Goal: Complete application form

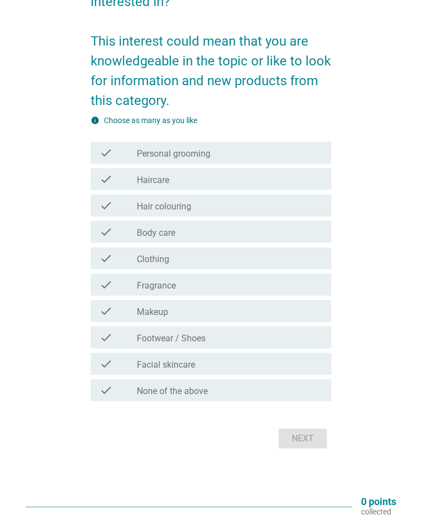
scroll to position [117, 0]
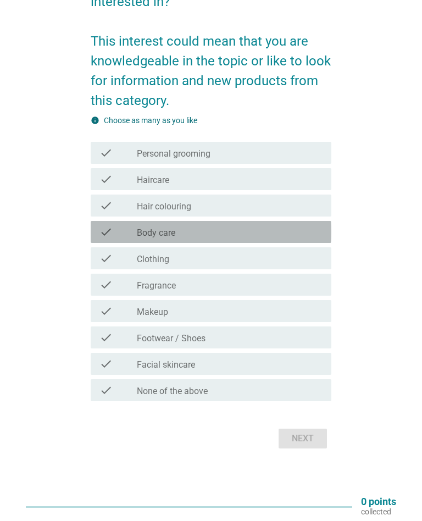
click at [308, 234] on div "check_box_outline_blank Body care" at bounding box center [230, 232] width 186 height 13
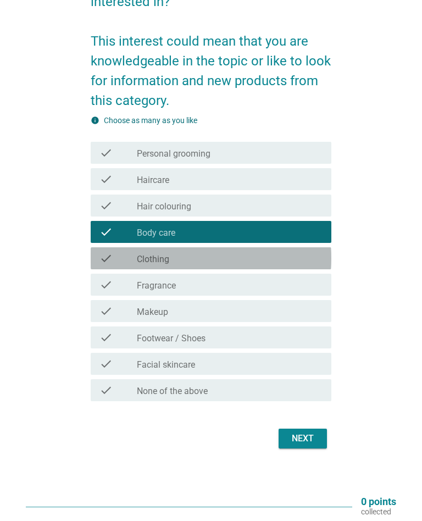
click at [201, 268] on div "check check_box_outline_blank Clothing" at bounding box center [211, 259] width 240 height 22
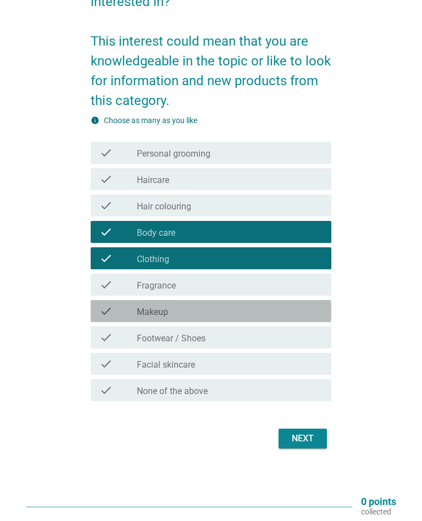
click at [213, 315] on div "check_box_outline_blank Makeup" at bounding box center [230, 311] width 186 height 13
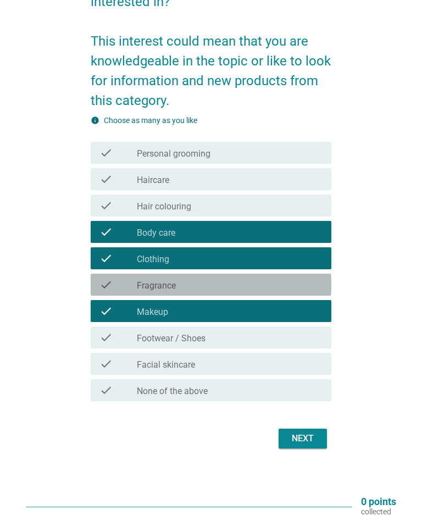
click at [245, 288] on div "check_box_outline_blank Fragrance" at bounding box center [230, 284] width 186 height 13
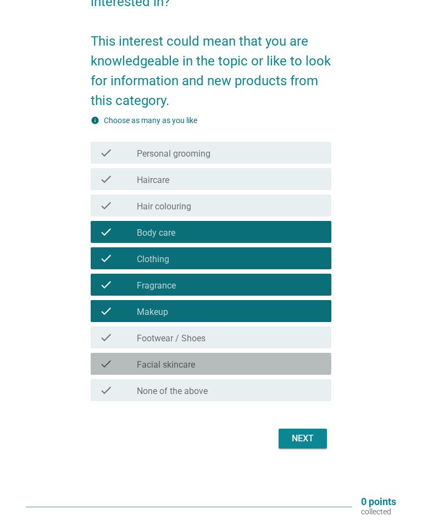
click at [228, 362] on div "check_box_outline_blank Facial skincare" at bounding box center [230, 364] width 186 height 13
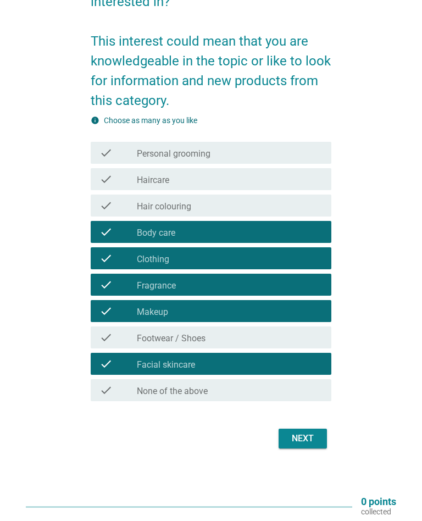
click at [287, 185] on div "check_box_outline_blank Haircare" at bounding box center [230, 179] width 186 height 13
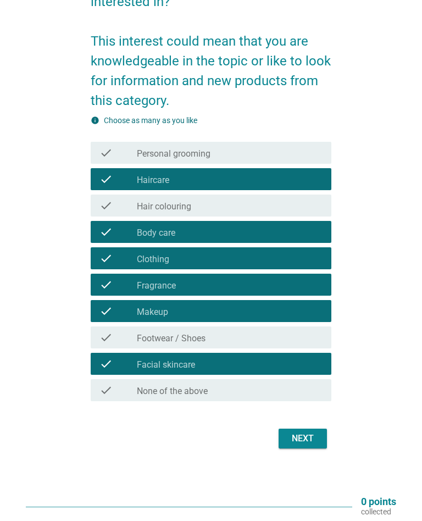
click at [319, 458] on div "English arrow_drop_down Which of the following topics are you interested in? Th…" at bounding box center [211, 188] width 258 height 546
click at [325, 443] on button "Next" at bounding box center [303, 439] width 48 height 20
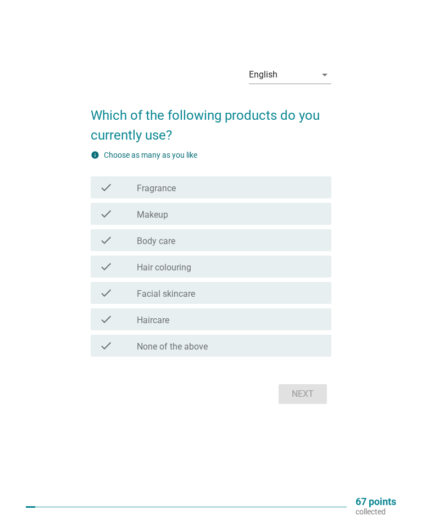
scroll to position [0, 0]
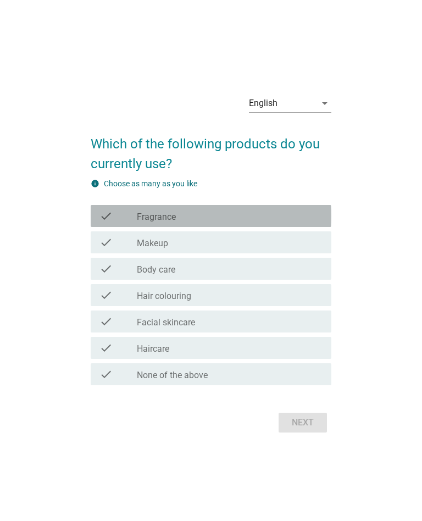
click at [330, 226] on div "check check_box_outline_blank Fragrance" at bounding box center [211, 216] width 240 height 22
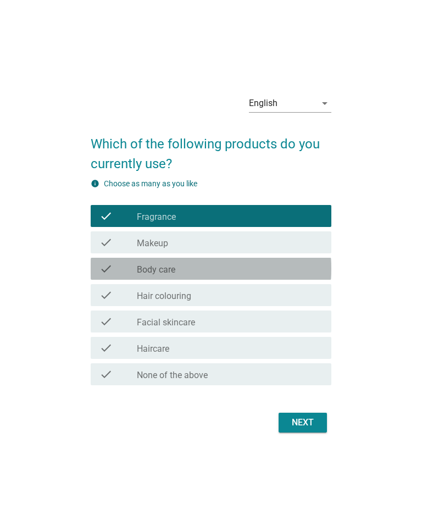
click at [282, 271] on div "check_box_outline_blank Body care" at bounding box center [230, 268] width 186 height 13
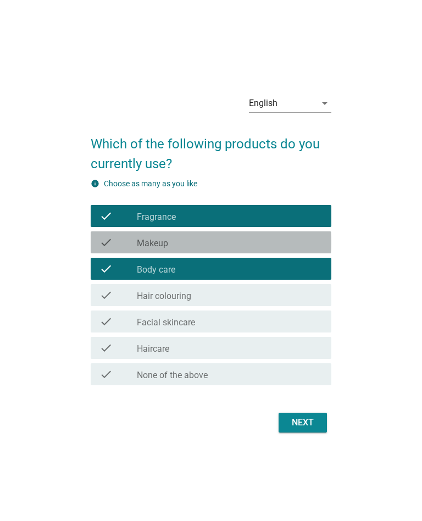
click at [295, 251] on div "check check_box_outline_blank Makeup" at bounding box center [211, 243] width 240 height 22
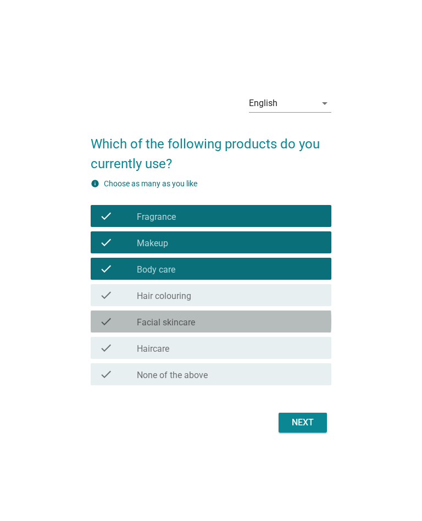
click at [241, 326] on div "check_box_outline_blank Facial skincare" at bounding box center [230, 321] width 186 height 13
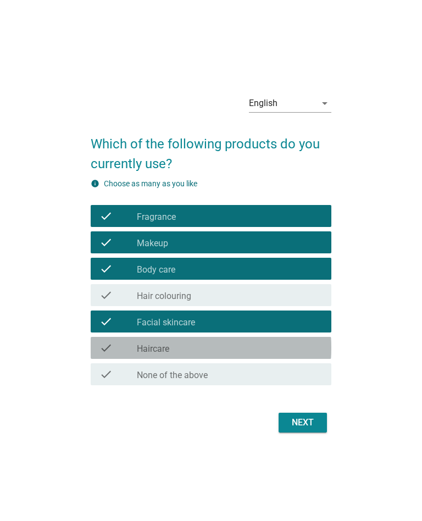
click at [240, 354] on div "check_box_outline_blank Haircare" at bounding box center [230, 348] width 186 height 13
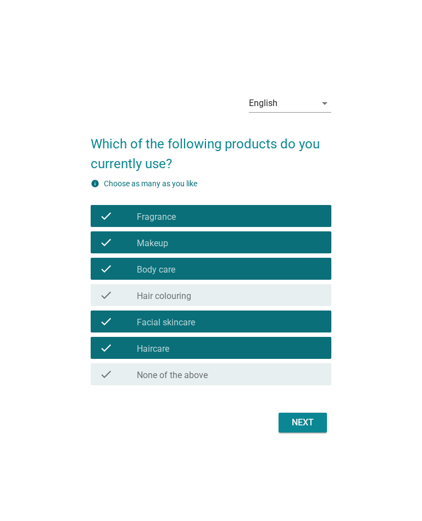
click at [314, 432] on button "Next" at bounding box center [303, 423] width 48 height 20
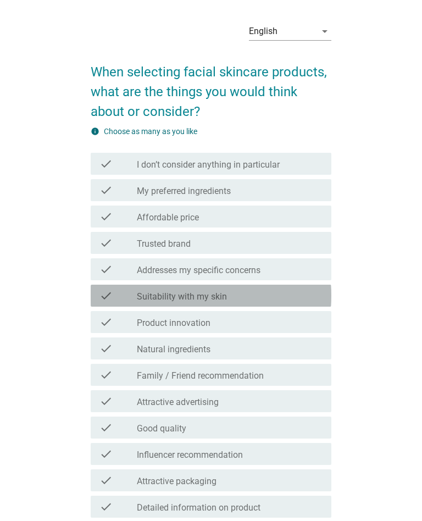
scroll to position [28, 0]
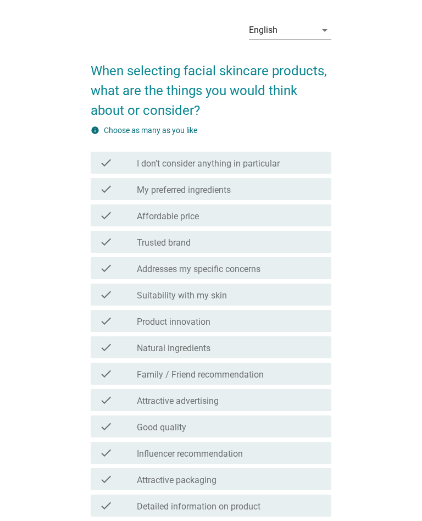
click at [317, 219] on div "check_box_outline_blank Affordable price" at bounding box center [230, 215] width 186 height 13
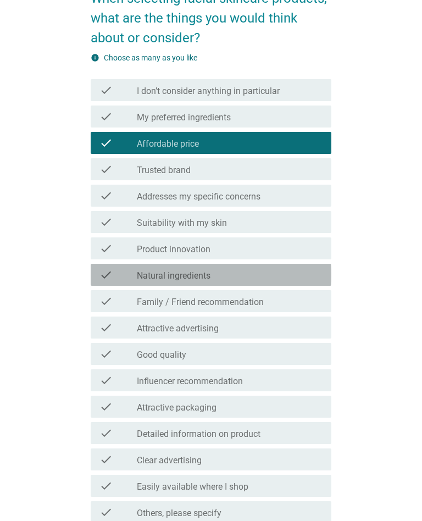
scroll to position [105, 0]
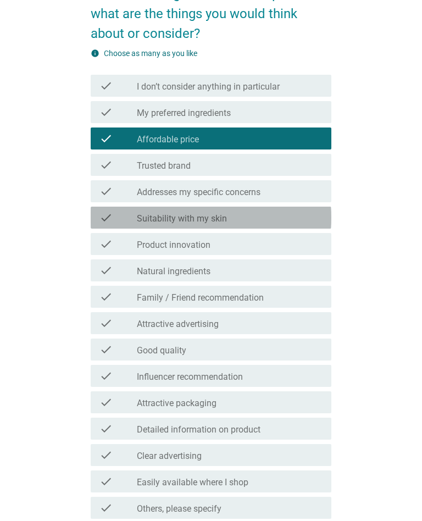
click at [312, 228] on div "check check_box_outline_blank Suitability with my skin" at bounding box center [211, 218] width 240 height 22
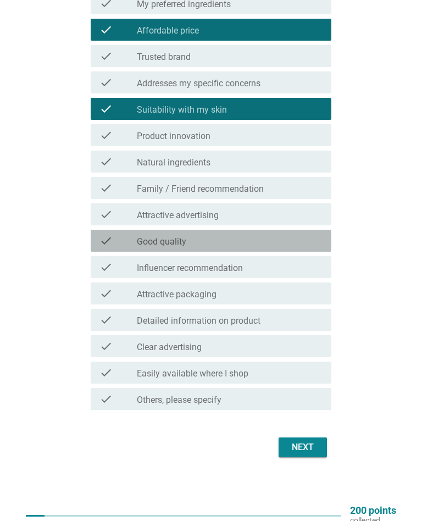
scroll to position [215, 0]
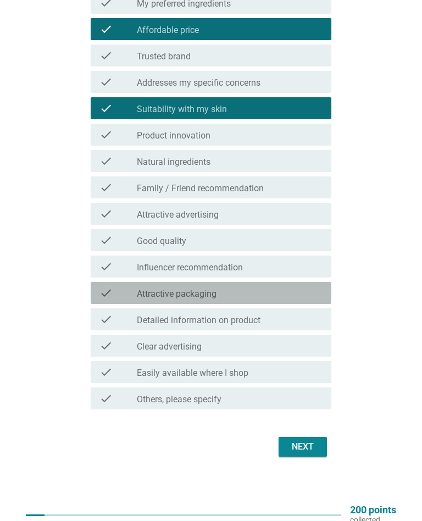
click at [294, 287] on div "check_box_outline_blank Attractive packaging" at bounding box center [230, 293] width 186 height 13
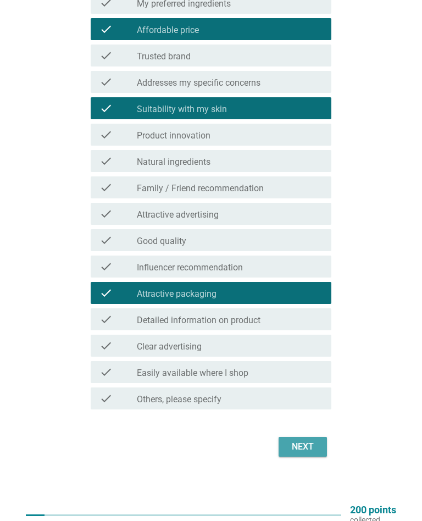
click at [306, 452] on div "Next" at bounding box center [303, 447] width 31 height 13
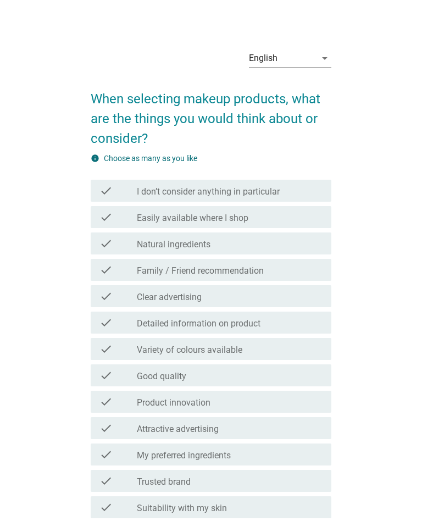
click at [324, 227] on div "check check_box_outline_blank Easily available where I shop" at bounding box center [211, 217] width 240 height 22
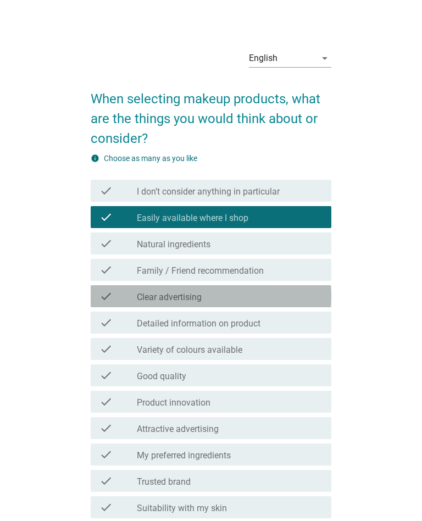
click at [268, 306] on div "check check_box_outline_blank Clear advertising" at bounding box center [211, 296] width 240 height 22
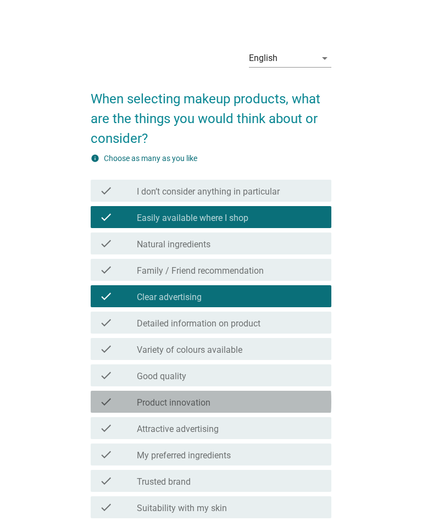
click at [238, 393] on div "check check_box_outline_blank Product innovation" at bounding box center [211, 402] width 240 height 22
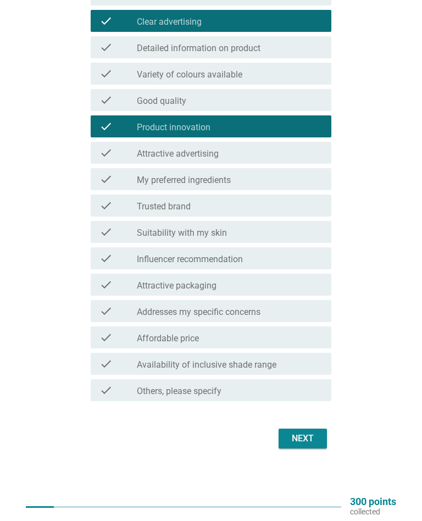
scroll to position [276, 0]
click at [308, 439] on div "Next" at bounding box center [303, 438] width 31 height 13
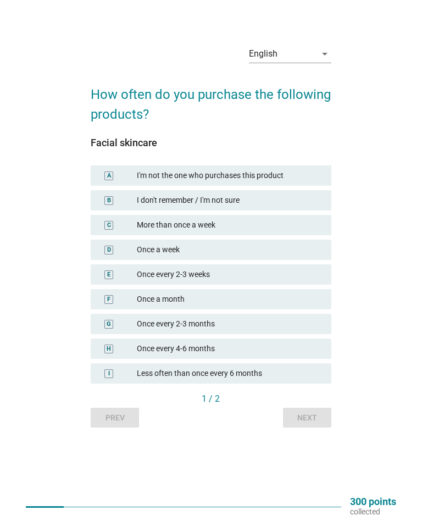
scroll to position [0, 0]
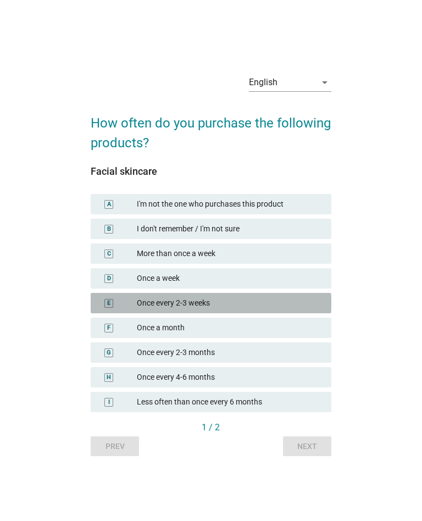
click at [301, 300] on div "Once every 2-3 weeks" at bounding box center [230, 304] width 186 height 12
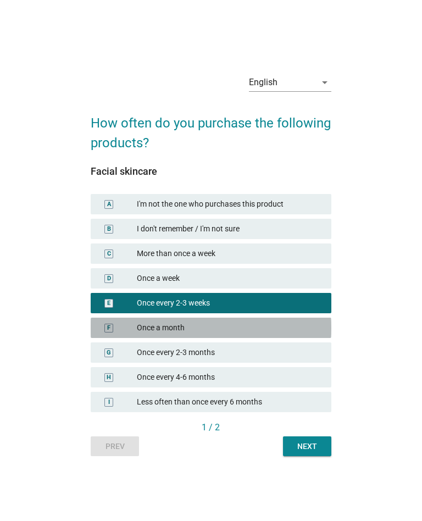
click at [296, 334] on div "F Once a month" at bounding box center [211, 328] width 240 height 20
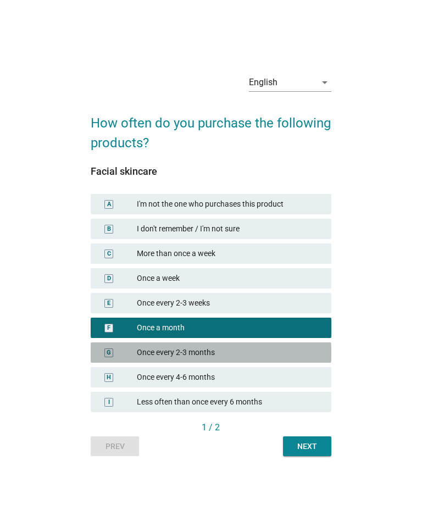
click at [270, 350] on div "Once every 2-3 months" at bounding box center [230, 353] width 186 height 12
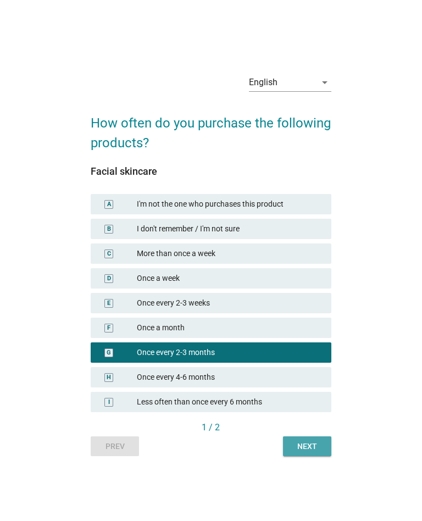
click at [319, 447] on div "Next" at bounding box center [307, 447] width 31 height 12
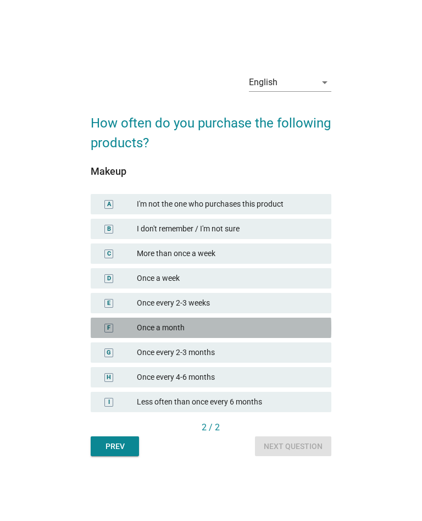
click at [288, 334] on div "F Once a month" at bounding box center [211, 328] width 240 height 20
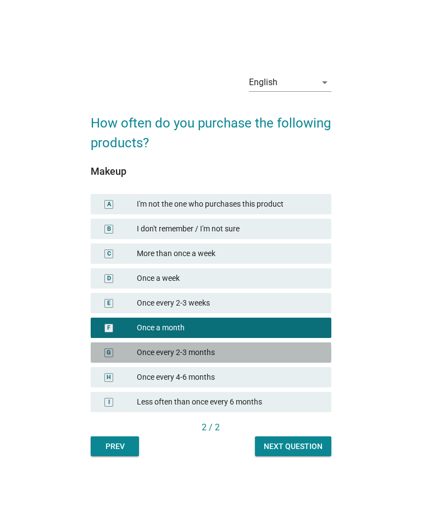
click at [285, 349] on div "Once every 2-3 months" at bounding box center [230, 353] width 186 height 12
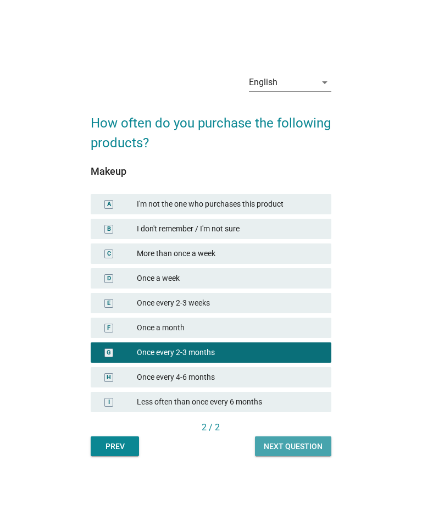
click at [310, 448] on div "Next question" at bounding box center [293, 447] width 59 height 12
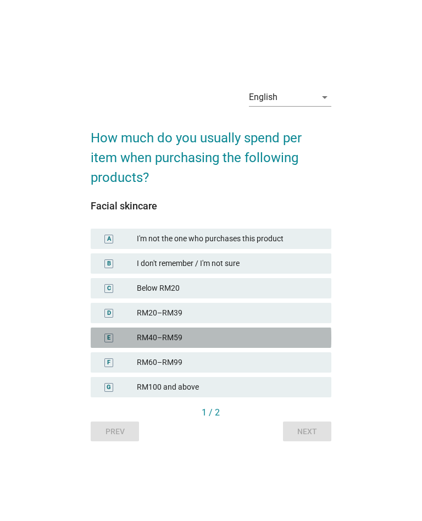
click at [289, 340] on div "RM40–RM59" at bounding box center [230, 338] width 186 height 12
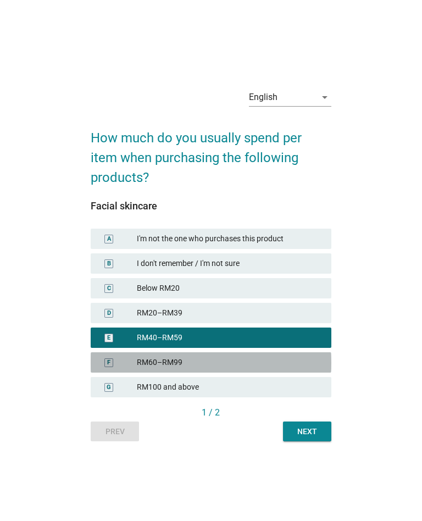
click at [277, 362] on div "RM60–RM99" at bounding box center [230, 363] width 186 height 12
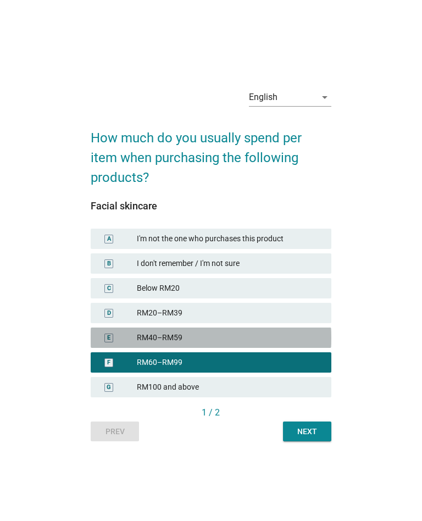
click at [291, 335] on div "RM40–RM59" at bounding box center [230, 338] width 186 height 12
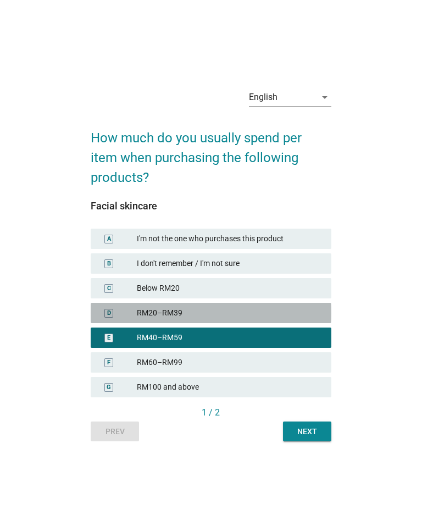
click at [294, 317] on div "RM20–RM39" at bounding box center [230, 313] width 186 height 12
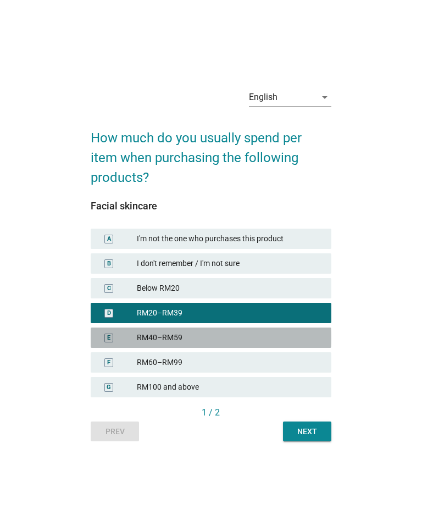
click at [293, 333] on div "RM40–RM59" at bounding box center [230, 338] width 186 height 12
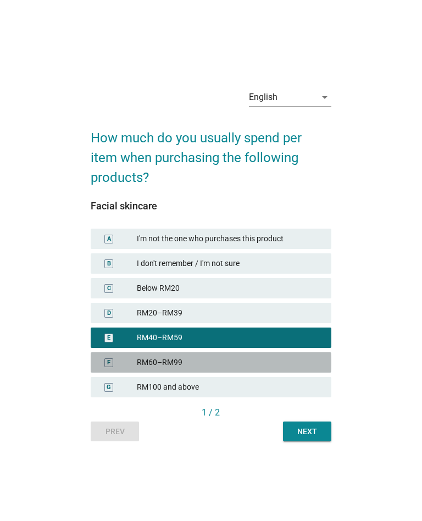
click at [288, 362] on div "RM60–RM99" at bounding box center [230, 363] width 186 height 12
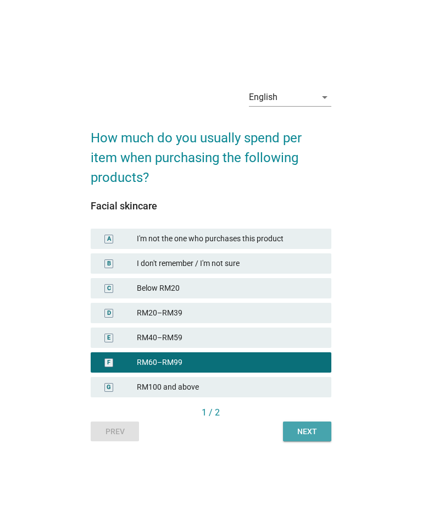
click at [328, 441] on button "Next" at bounding box center [307, 432] width 48 height 20
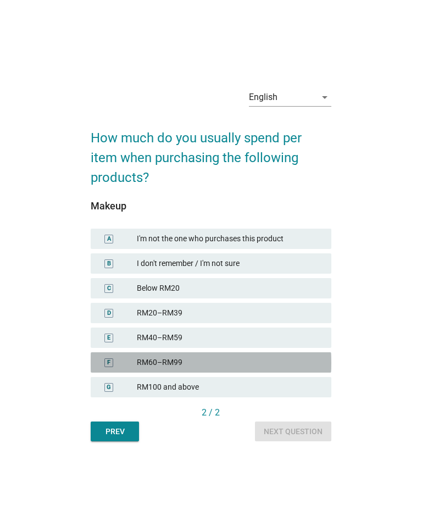
click at [282, 366] on div "RM60–RM99" at bounding box center [230, 363] width 186 height 12
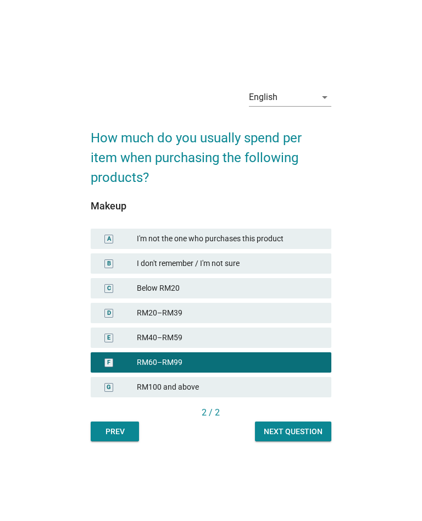
click at [312, 441] on button "Next question" at bounding box center [293, 432] width 76 height 20
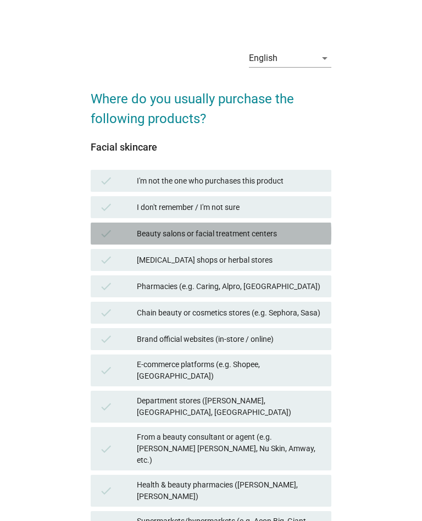
click at [315, 235] on div "Beauty salons or facial treatment centers" at bounding box center [230, 233] width 186 height 13
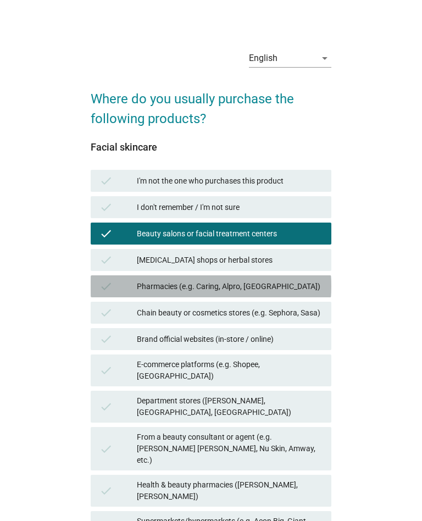
click at [277, 283] on div "Pharmacies (e.g. Caring, Alpro, [GEOGRAPHIC_DATA])" at bounding box center [230, 286] width 186 height 13
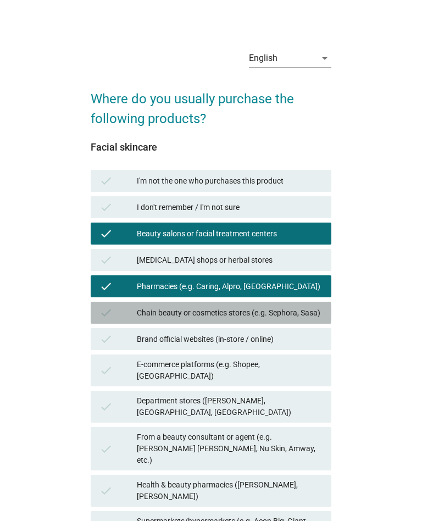
click at [275, 316] on div "Chain beauty or cosmetics stores (e.g. Sephora, Sasa)" at bounding box center [230, 312] width 186 height 13
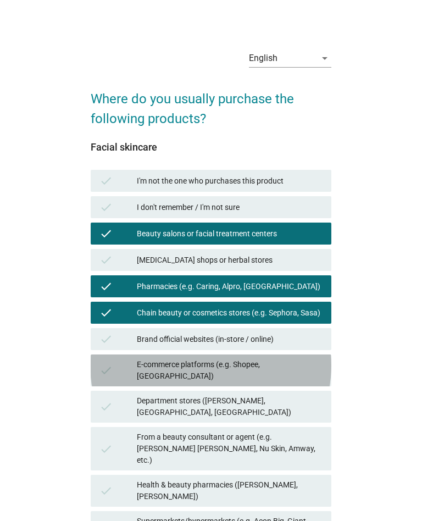
click at [256, 362] on div "E-commerce platforms (e.g. Shopee, [GEOGRAPHIC_DATA])" at bounding box center [230, 370] width 186 height 23
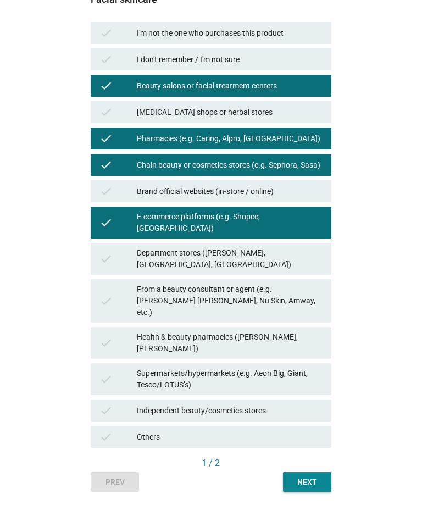
scroll to position [147, 0]
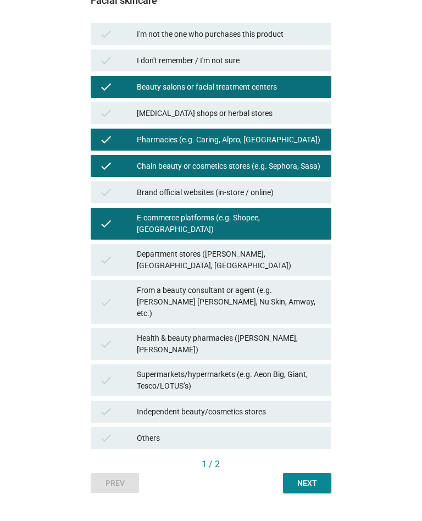
click at [280, 333] on div "Health & beauty pharmacies ([PERSON_NAME], [PERSON_NAME])" at bounding box center [230, 344] width 186 height 23
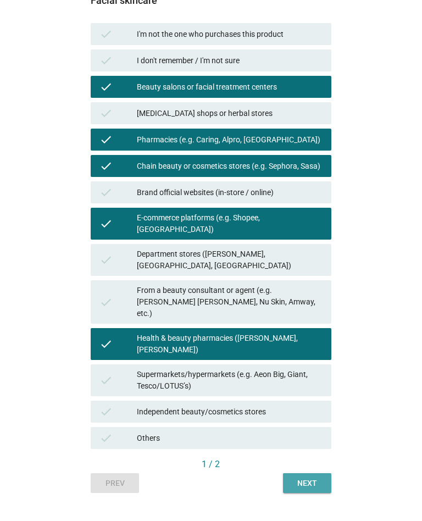
click at [314, 474] on button "Next" at bounding box center [307, 484] width 48 height 20
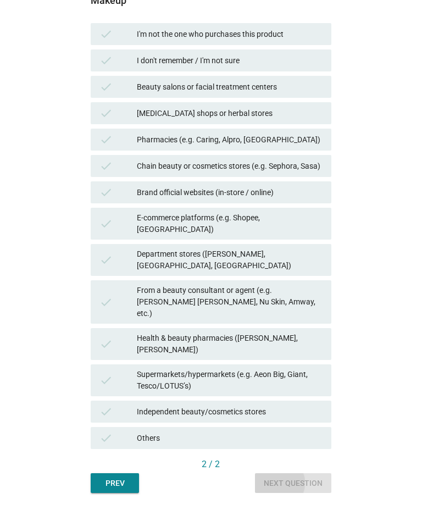
scroll to position [0, 0]
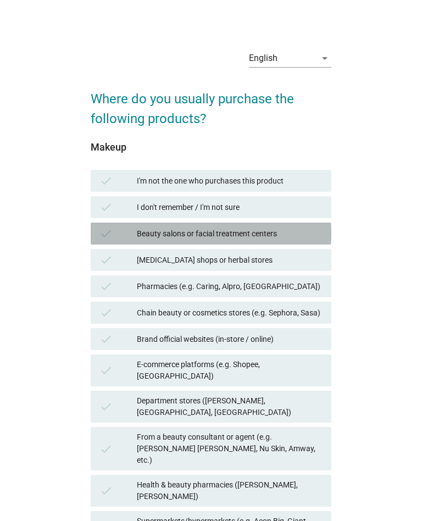
click at [311, 241] on div "check Beauty salons or facial treatment centers" at bounding box center [211, 234] width 240 height 22
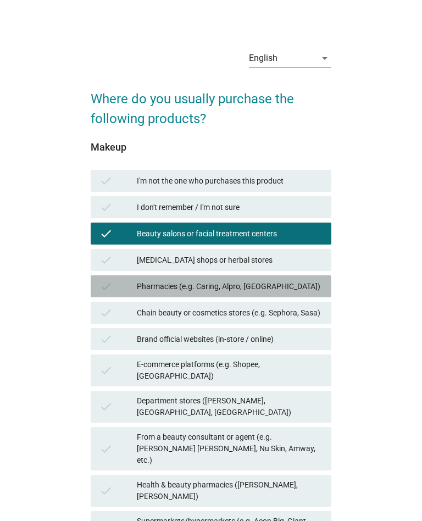
click at [295, 285] on div "Pharmacies (e.g. Caring, Alpro, [GEOGRAPHIC_DATA])" at bounding box center [230, 286] width 186 height 13
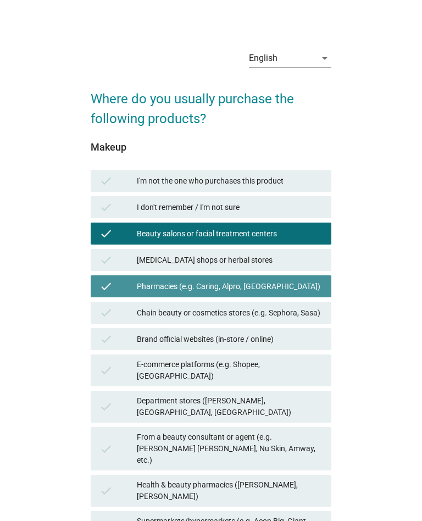
click at [291, 293] on div "check Pharmacies (e.g. Caring, Alpro, [GEOGRAPHIC_DATA])" at bounding box center [211, 287] width 240 height 22
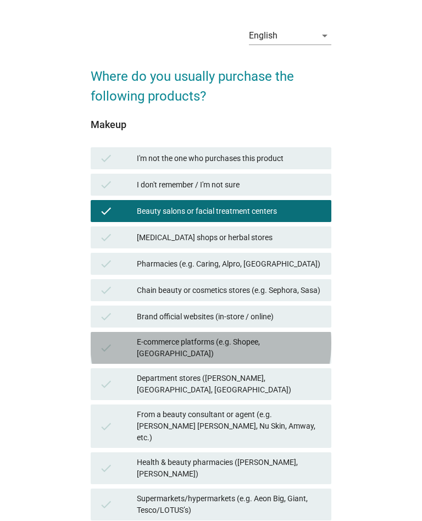
scroll to position [60, 0]
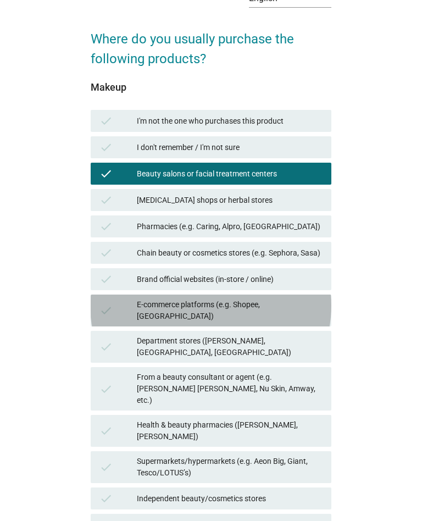
click at [289, 307] on div "E-commerce platforms (e.g. Shopee, [GEOGRAPHIC_DATA])" at bounding box center [230, 310] width 186 height 23
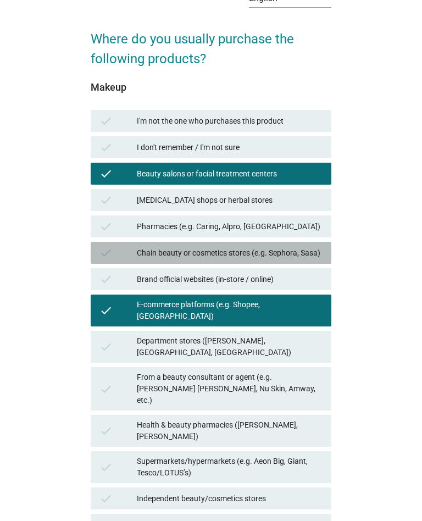
click at [310, 259] on div "Chain beauty or cosmetics stores (e.g. Sephora, Sasa)" at bounding box center [230, 252] width 186 height 13
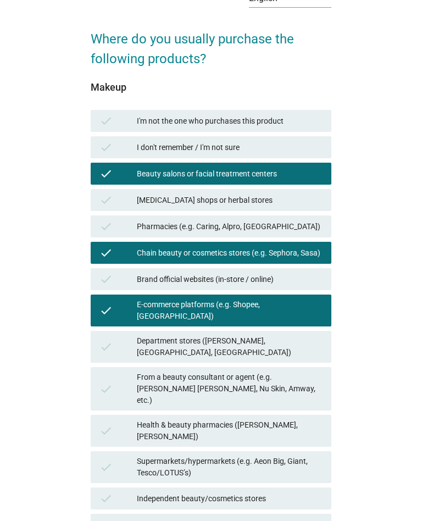
click at [294, 281] on div "Brand official websites (in-store / online)" at bounding box center [230, 279] width 186 height 13
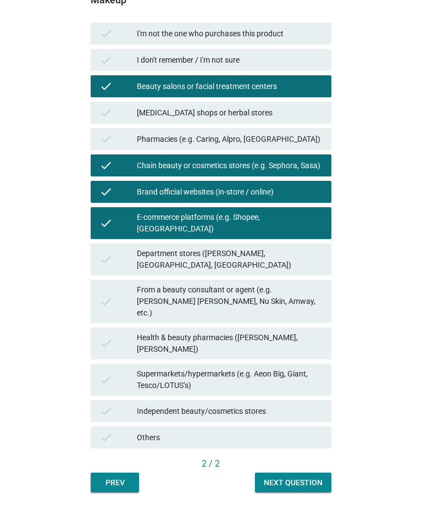
scroll to position [147, 0]
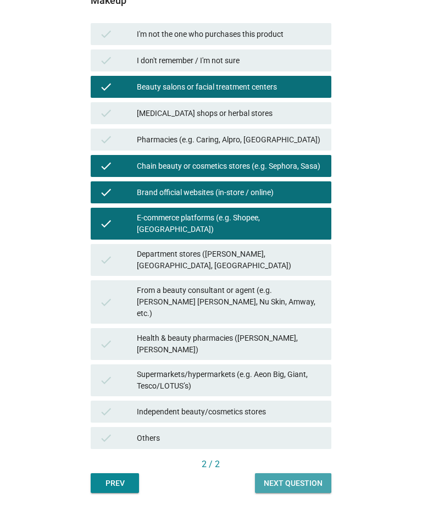
click at [311, 478] on div "Next question" at bounding box center [293, 484] width 59 height 12
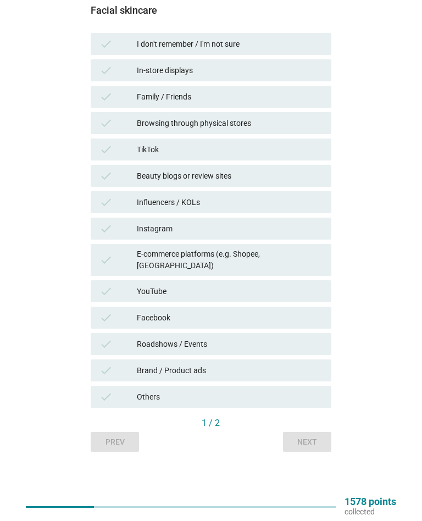
scroll to position [0, 0]
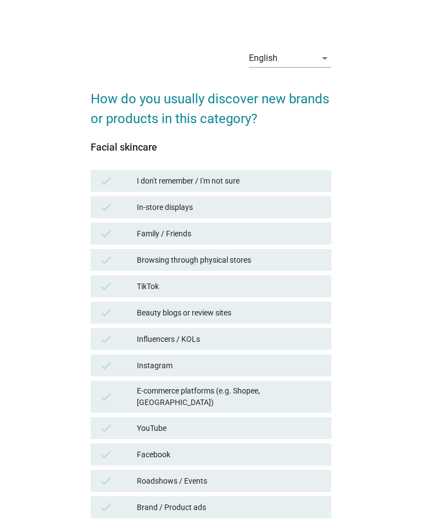
click at [325, 217] on div "check In-store displays" at bounding box center [211, 207] width 240 height 22
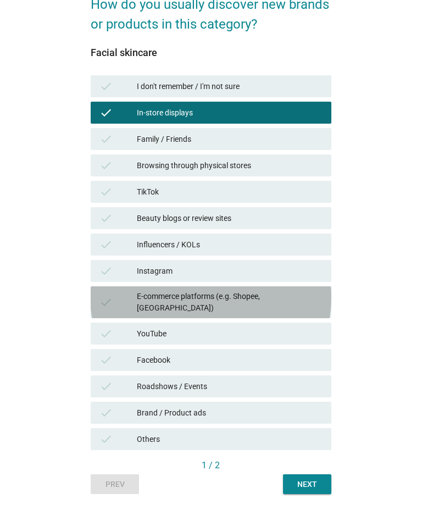
scroll to position [96, 0]
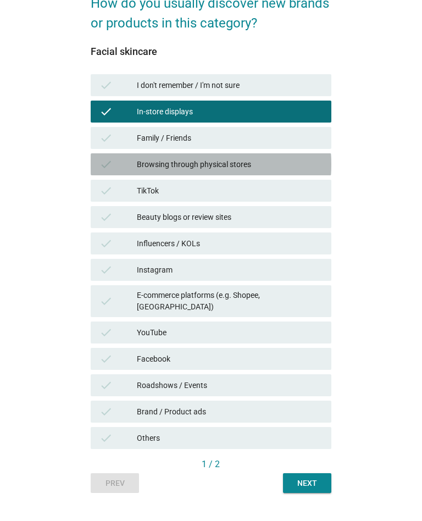
click at [318, 166] on div "Browsing through physical stores" at bounding box center [230, 164] width 186 height 13
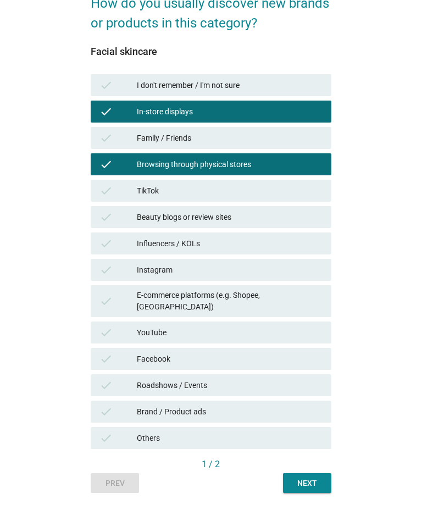
click at [292, 306] on div "check E-commerce platforms (e.g. Shopee, [GEOGRAPHIC_DATA])" at bounding box center [211, 301] width 240 height 32
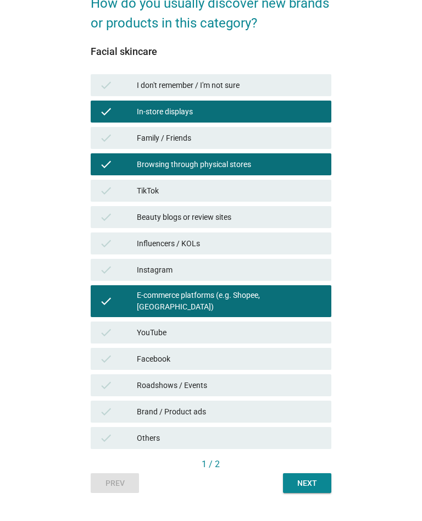
click at [285, 327] on div "YouTube" at bounding box center [230, 332] width 186 height 13
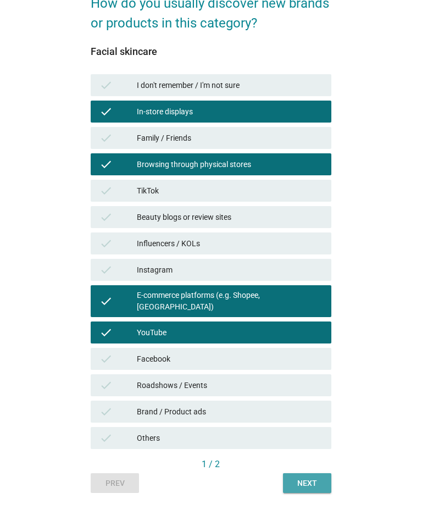
click at [318, 478] on div "Next" at bounding box center [307, 484] width 31 height 12
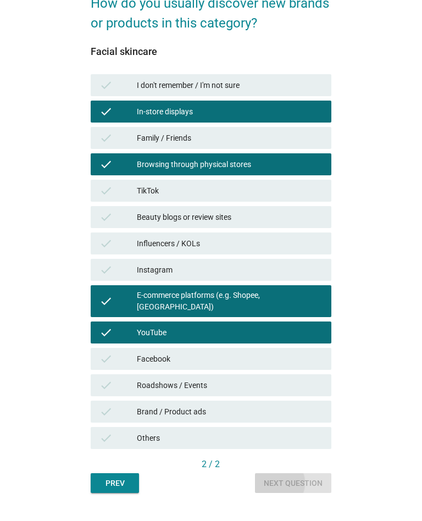
scroll to position [0, 0]
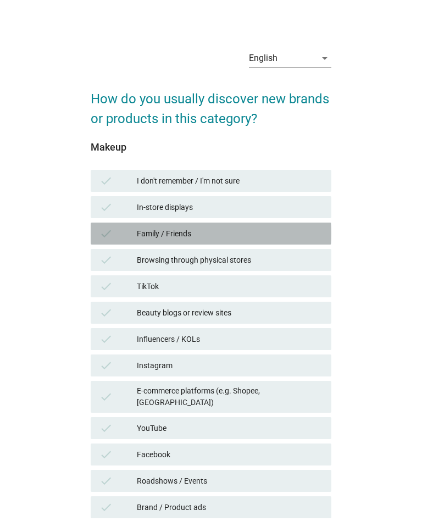
click at [317, 224] on div "check Family / Friends" at bounding box center [211, 234] width 240 height 22
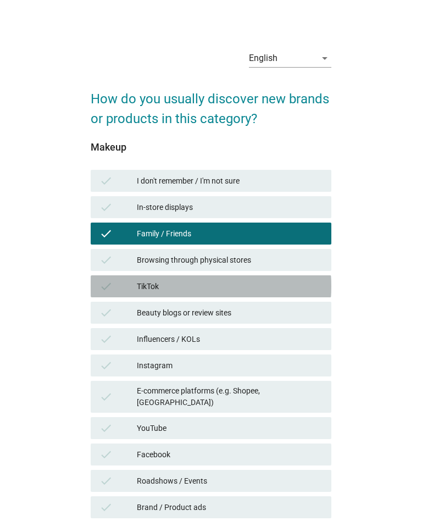
click at [286, 284] on div "TikTok" at bounding box center [230, 286] width 186 height 13
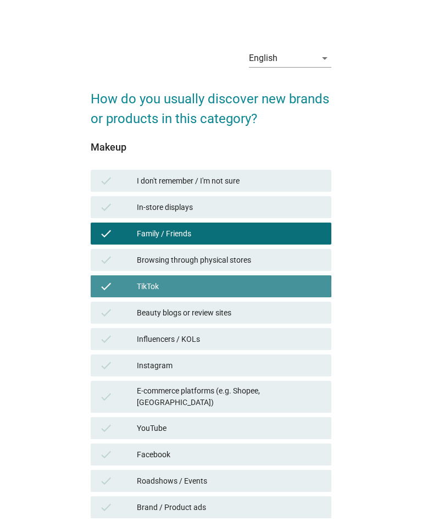
click at [292, 290] on div "TikTok" at bounding box center [230, 286] width 186 height 13
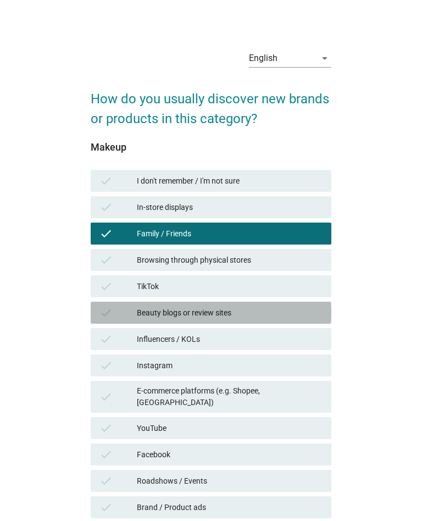
click at [280, 313] on div "Beauty blogs or review sites" at bounding box center [230, 312] width 186 height 13
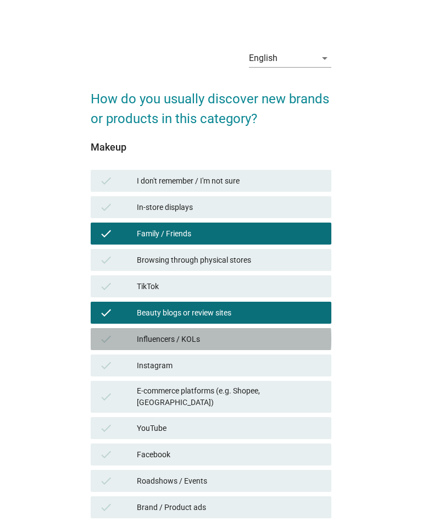
click at [267, 344] on div "Influencers / KOLs" at bounding box center [230, 339] width 186 height 13
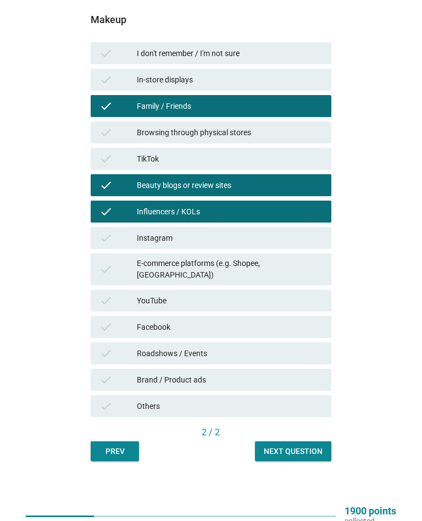
scroll to position [127, 0]
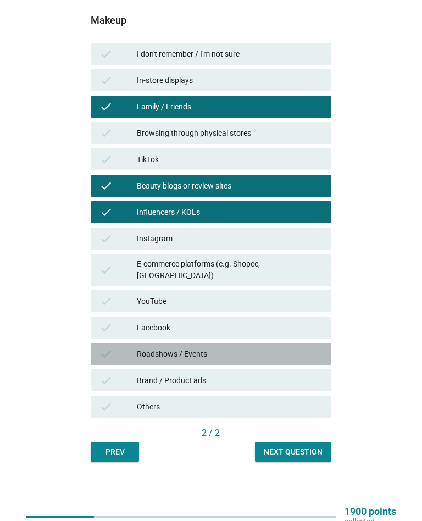
click at [273, 350] on div "Roadshows / Events" at bounding box center [230, 354] width 186 height 13
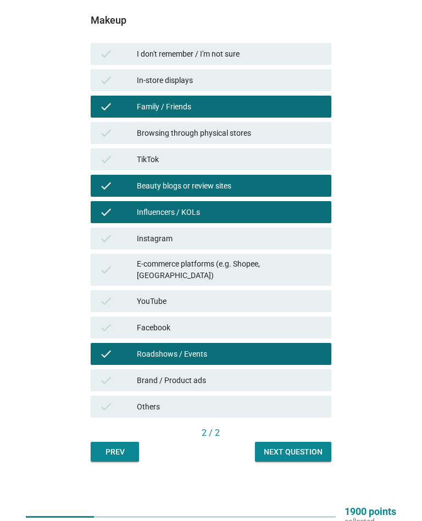
click at [315, 447] on div "Next question" at bounding box center [293, 453] width 59 height 12
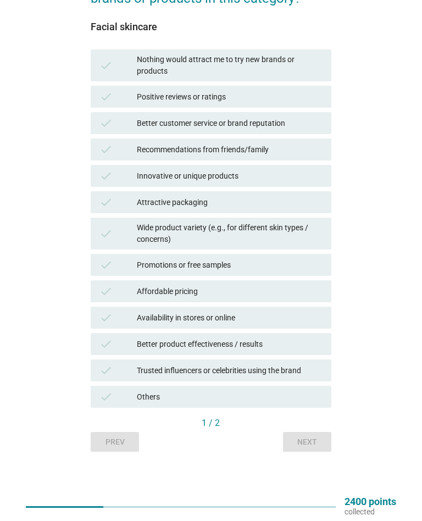
scroll to position [120, 0]
click at [301, 96] on div "Positive reviews or ratings" at bounding box center [230, 96] width 186 height 13
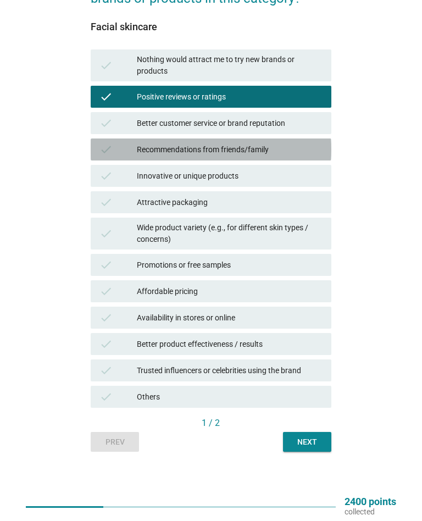
click at [293, 150] on div "Recommendations from friends/family" at bounding box center [230, 149] width 186 height 13
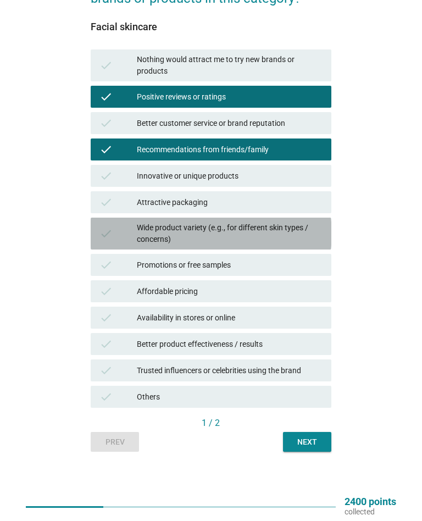
click at [289, 227] on div "Wide product variety (e.g., for different skin types / concerns)" at bounding box center [230, 233] width 186 height 23
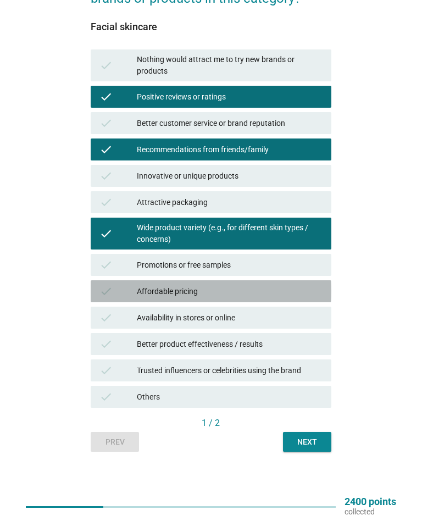
click at [292, 288] on div "Affordable pricing" at bounding box center [230, 291] width 186 height 13
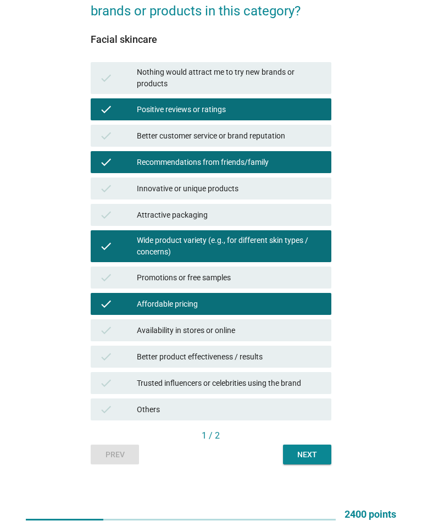
scroll to position [109, 0]
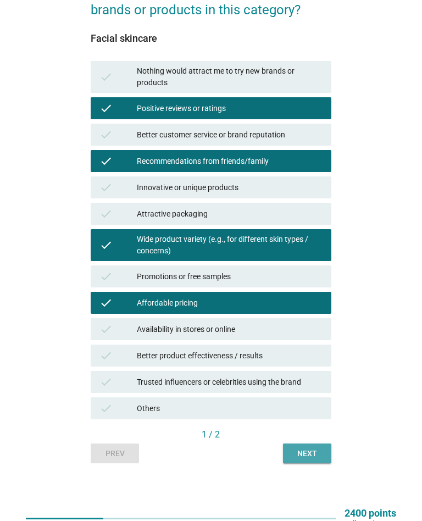
click at [323, 458] on button "Next" at bounding box center [307, 454] width 48 height 20
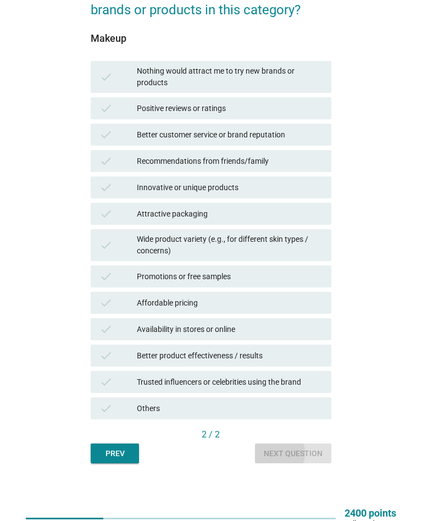
scroll to position [0, 0]
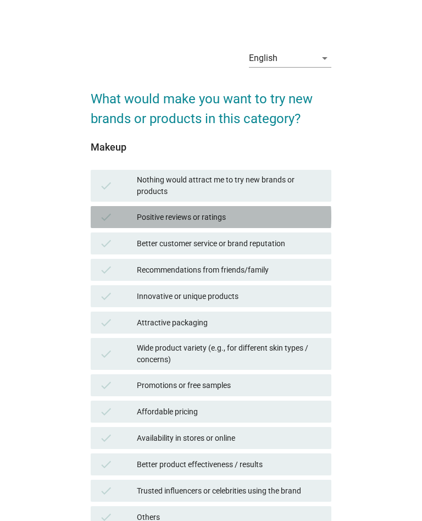
click at [315, 212] on div "Positive reviews or ratings" at bounding box center [230, 217] width 186 height 13
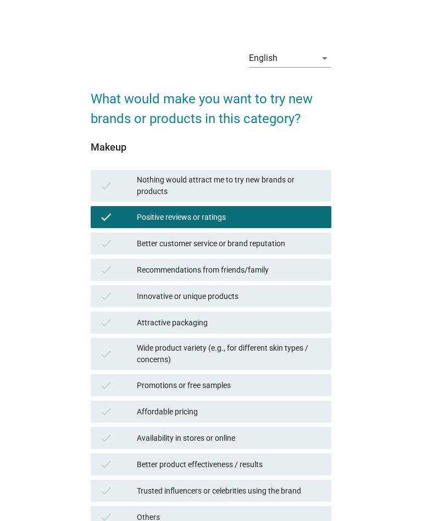
click at [254, 354] on div "Wide product variety (e.g., for different skin types / concerns)" at bounding box center [230, 354] width 186 height 23
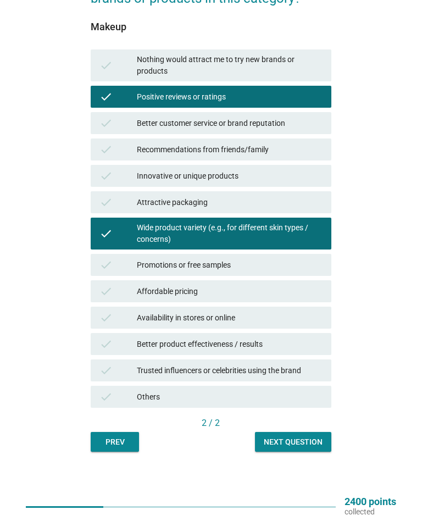
click at [279, 321] on div "Availability in stores or online" at bounding box center [230, 317] width 186 height 13
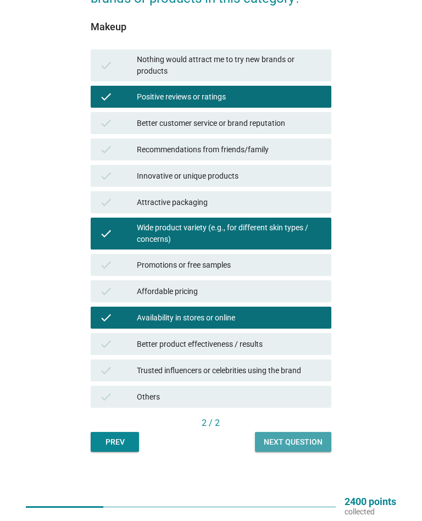
click at [315, 443] on div "Next question" at bounding box center [293, 443] width 59 height 12
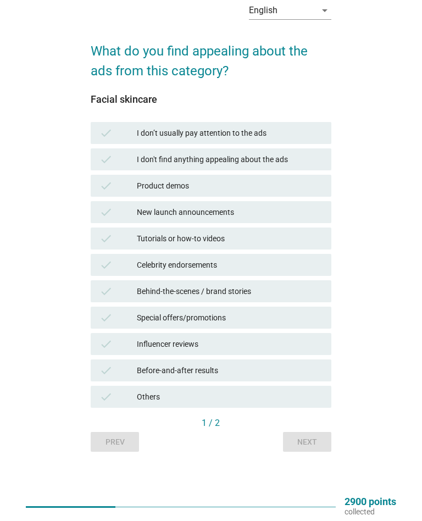
scroll to position [48, 0]
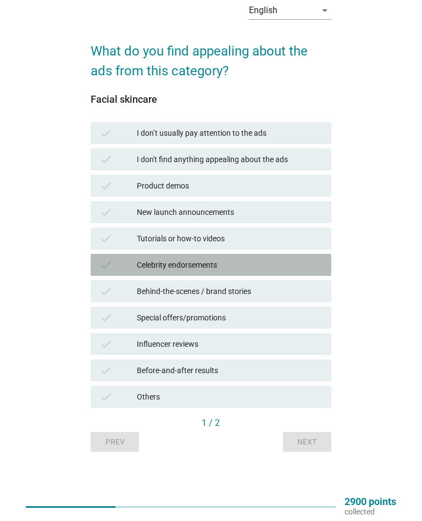
click at [283, 272] on div "check Celebrity endorsements" at bounding box center [211, 265] width 240 height 22
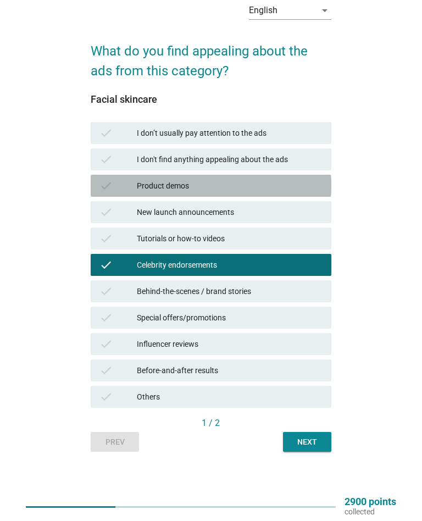
click at [293, 187] on div "Product demos" at bounding box center [230, 185] width 186 height 13
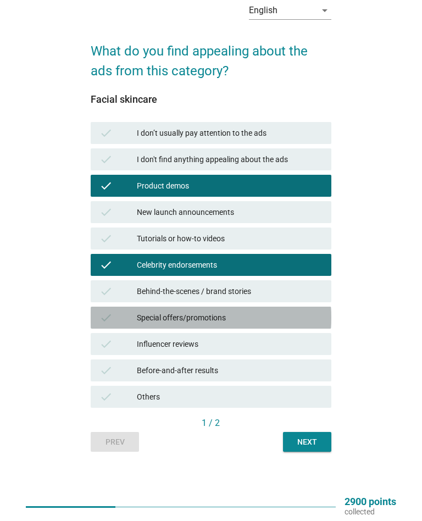
click at [293, 311] on div "Special offers/promotions" at bounding box center [230, 317] width 186 height 13
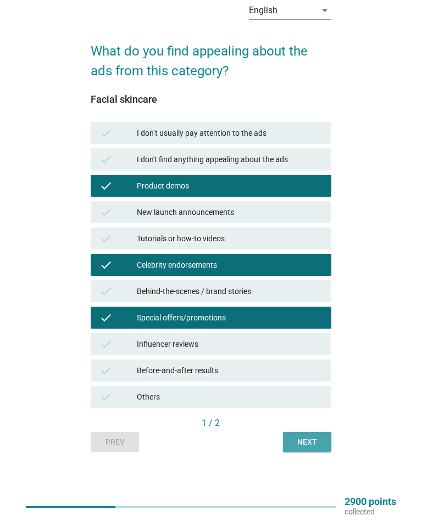
click at [312, 441] on div "Next" at bounding box center [307, 443] width 31 height 12
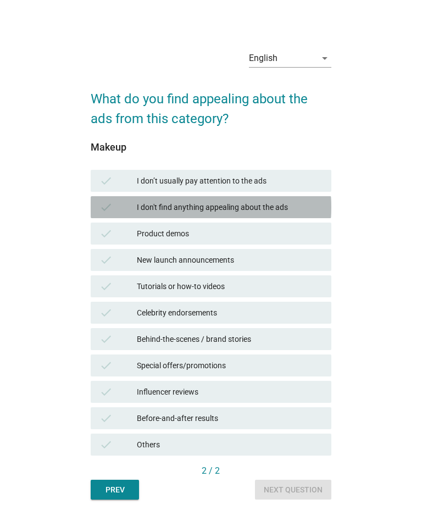
click at [306, 201] on div "I don't find anything appealing about the ads" at bounding box center [230, 207] width 186 height 13
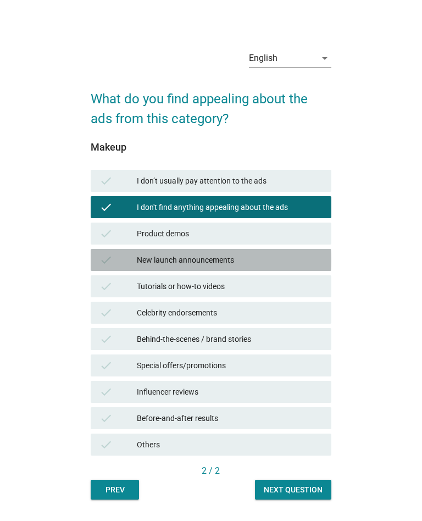
click at [293, 250] on div "check New launch announcements" at bounding box center [211, 260] width 240 height 22
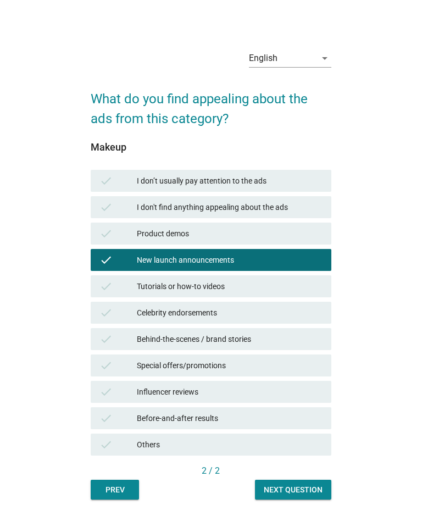
click at [282, 315] on div "Celebrity endorsements" at bounding box center [230, 312] width 186 height 13
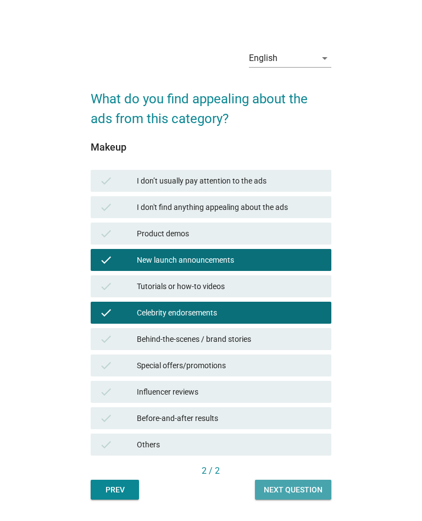
click at [310, 491] on div "Next question" at bounding box center [293, 491] width 59 height 12
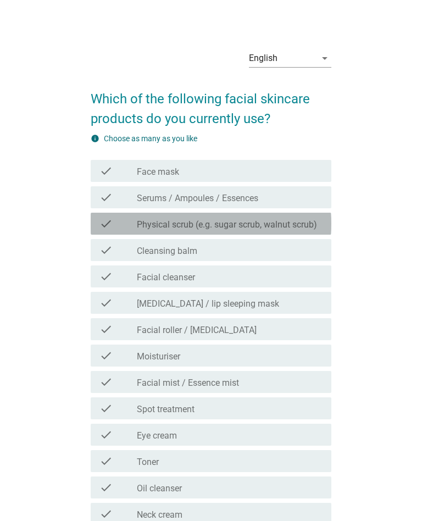
click at [293, 229] on label "Physical scrub (e.g. sugar scrub, walnut scrub)" at bounding box center [227, 224] width 180 height 11
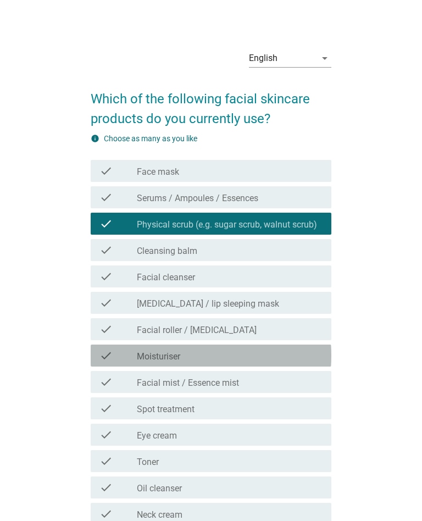
click at [235, 360] on div "check_box_outline_blank Moisturiser" at bounding box center [230, 355] width 186 height 13
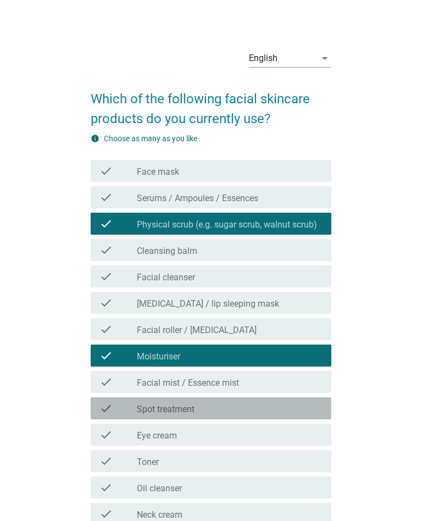
click at [222, 414] on div "check_box_outline_blank Spot treatment" at bounding box center [230, 408] width 186 height 13
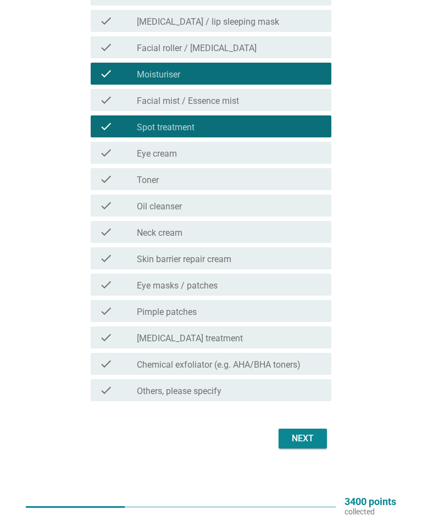
scroll to position [282, 0]
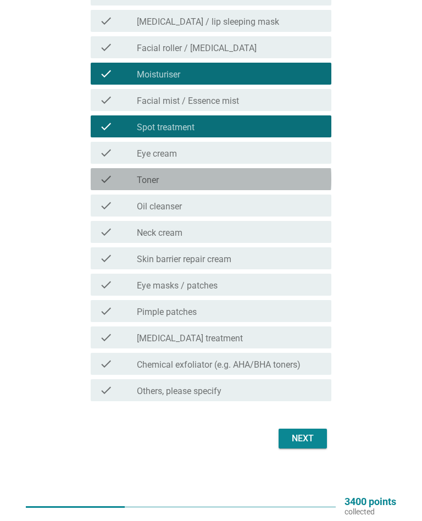
click at [310, 188] on div "check check_box_outline_blank Toner" at bounding box center [211, 179] width 240 height 22
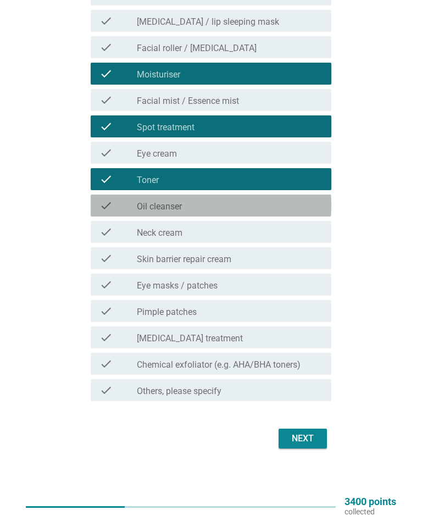
click at [281, 215] on div "check check_box_outline_blank Oil cleanser" at bounding box center [211, 206] width 240 height 22
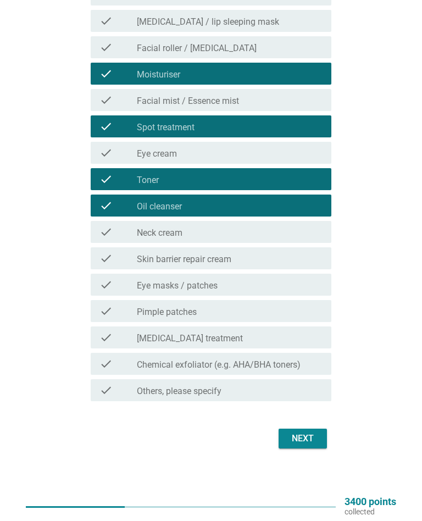
click at [300, 288] on div "check_box_outline_blank Eye masks / patches" at bounding box center [230, 284] width 186 height 13
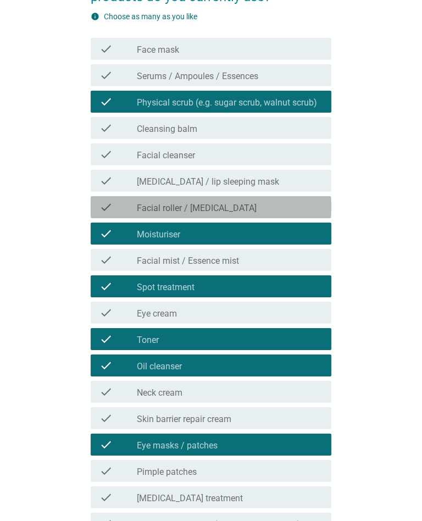
scroll to position [123, 0]
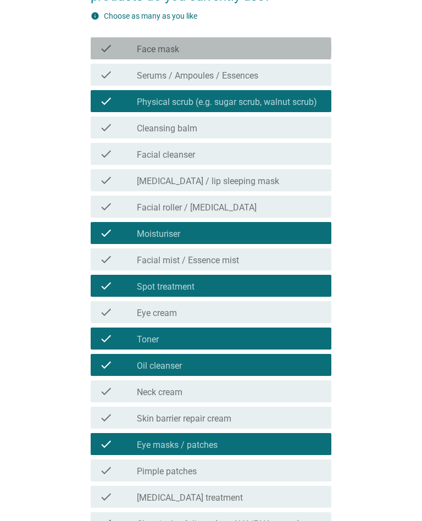
click at [285, 45] on div "check_box_outline_blank Face mask" at bounding box center [230, 48] width 186 height 13
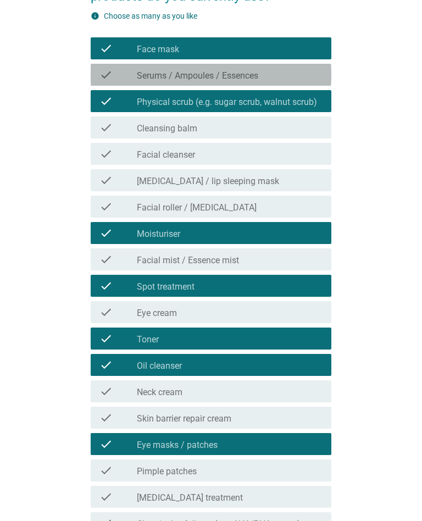
click at [286, 74] on div "check_box_outline_blank Serums / Ampoules / Essences" at bounding box center [230, 74] width 186 height 13
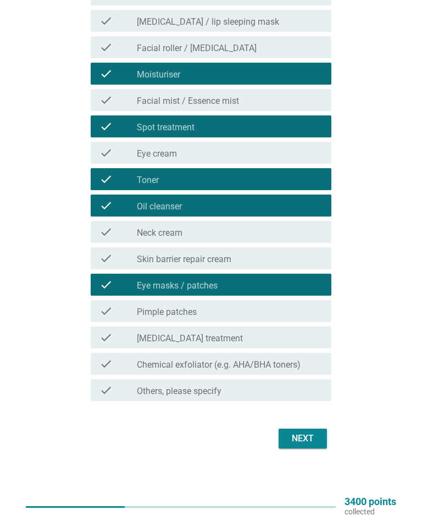
scroll to position [282, 0]
click at [308, 447] on button "Next" at bounding box center [303, 439] width 48 height 20
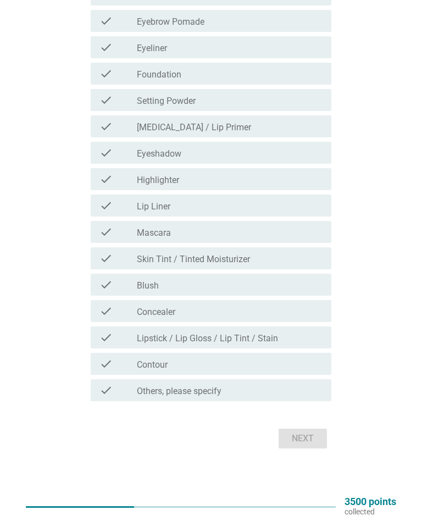
scroll to position [335, 0]
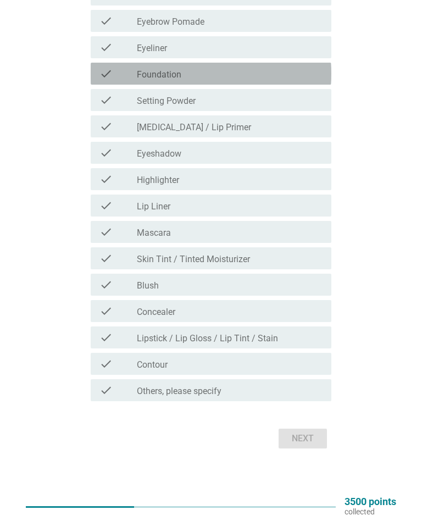
click at [315, 82] on div "check check_box_outline_blank Foundation" at bounding box center [211, 74] width 240 height 22
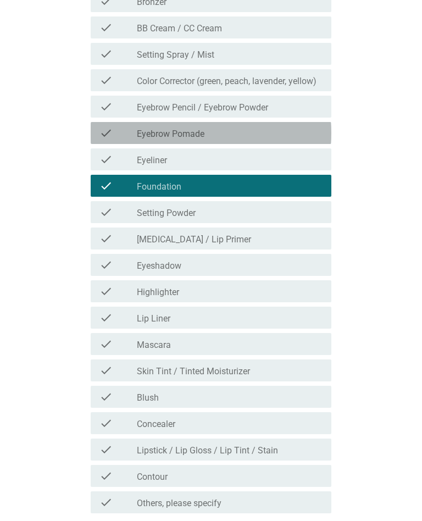
scroll to position [222, 0]
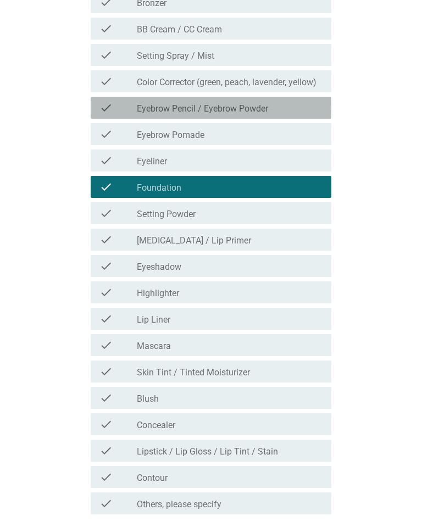
click at [304, 114] on div "check check_box_outline_blank Eyebrow Pencil / Eyebrow Powder" at bounding box center [211, 108] width 240 height 22
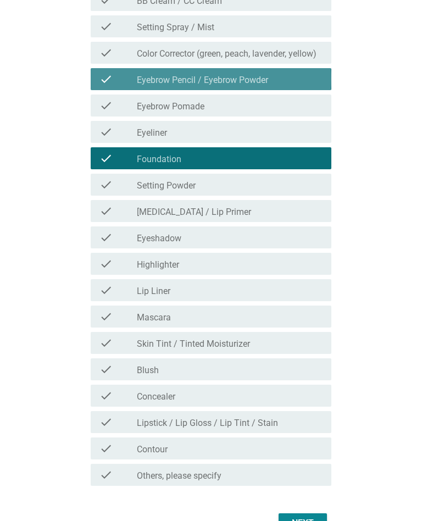
scroll to position [251, 0]
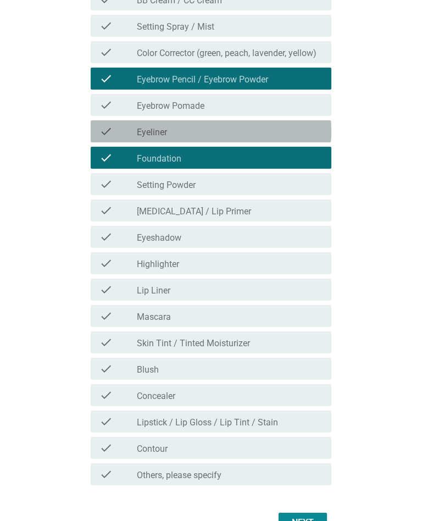
click at [292, 139] on div "check check_box_outline_blank Eyeliner" at bounding box center [211, 131] width 240 height 22
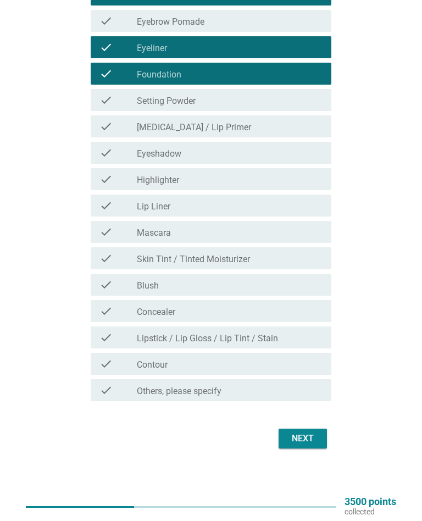
scroll to position [335, 0]
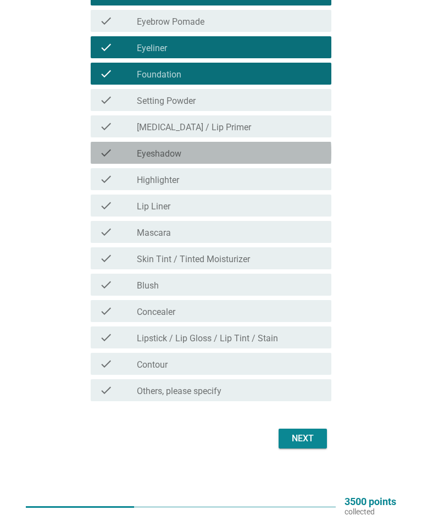
click at [292, 158] on div "check_box_outline_blank Eyeshadow" at bounding box center [230, 152] width 186 height 13
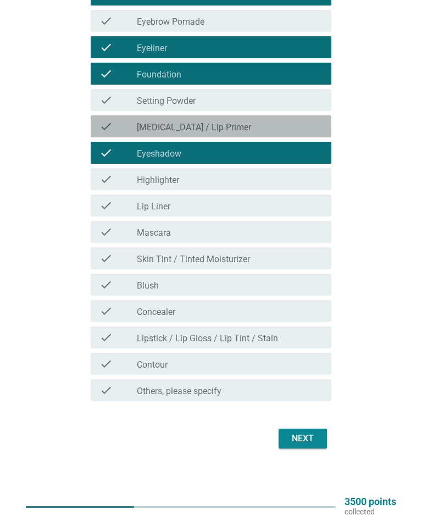
click at [294, 134] on div "check check_box_outline_blank [MEDICAL_DATA] / Lip Primer" at bounding box center [211, 127] width 240 height 22
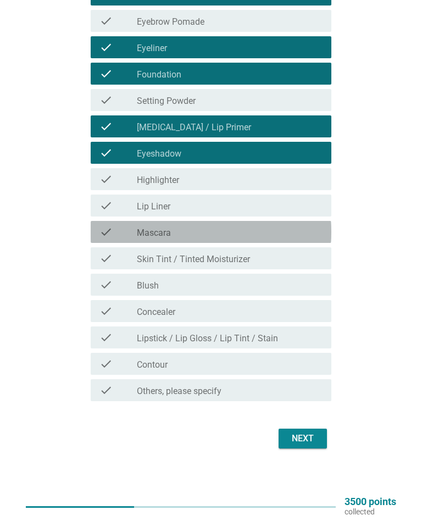
click at [309, 226] on div "check_box_outline_blank Mascara" at bounding box center [230, 232] width 186 height 13
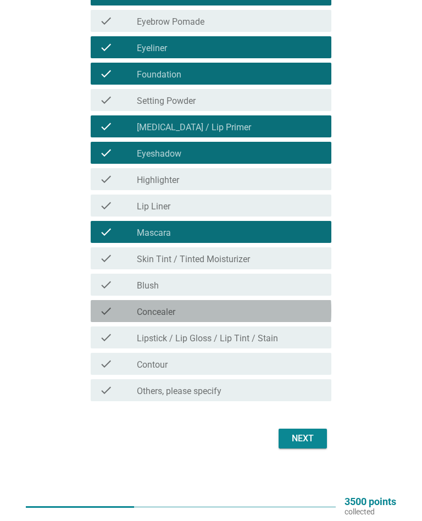
click at [300, 302] on div "check check_box_outline_blank Concealer" at bounding box center [211, 311] width 240 height 22
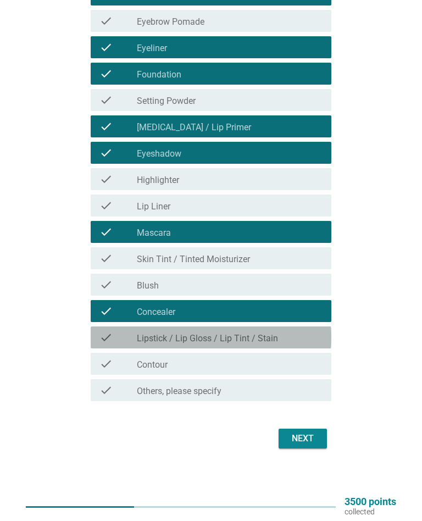
click at [285, 338] on div "check_box_outline_blank Lipstick / Lip Gloss / Lip Tint / Stain" at bounding box center [230, 337] width 186 height 13
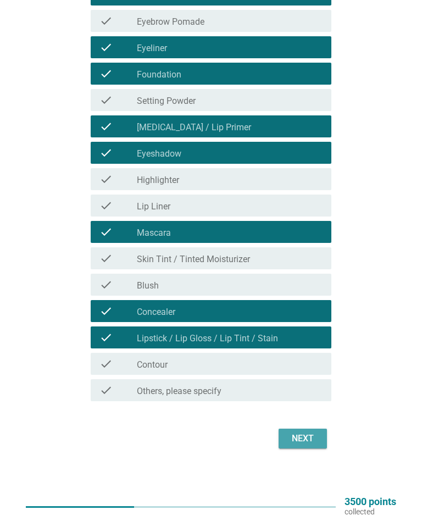
click at [325, 438] on button "Next" at bounding box center [303, 439] width 48 height 20
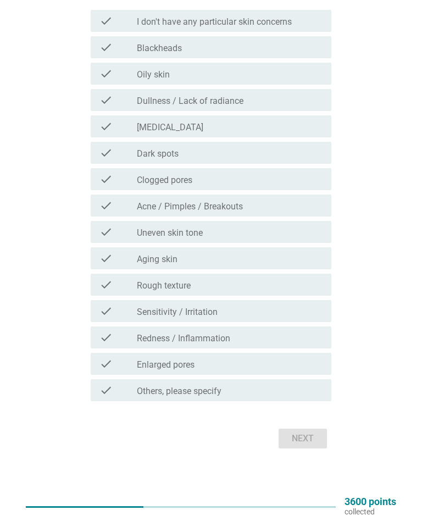
scroll to position [130, 0]
click at [304, 73] on div "check_box_outline_blank Oily skin" at bounding box center [230, 73] width 186 height 13
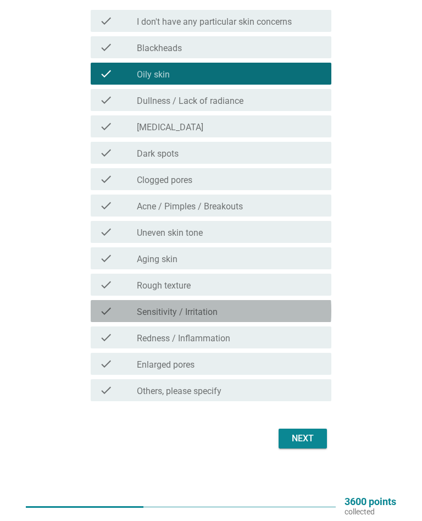
click at [303, 310] on div "check_box_outline_blank Sensitivity / Irritation" at bounding box center [230, 311] width 186 height 13
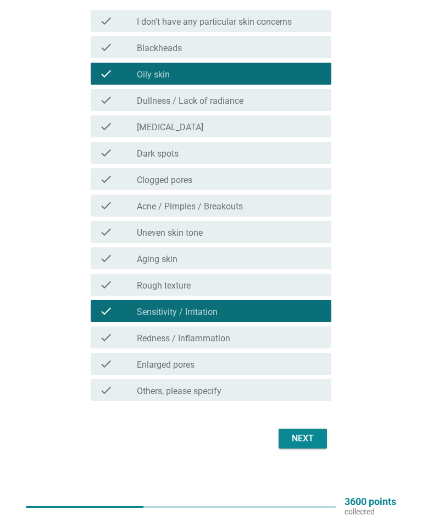
click at [327, 431] on button "Next" at bounding box center [303, 439] width 48 height 20
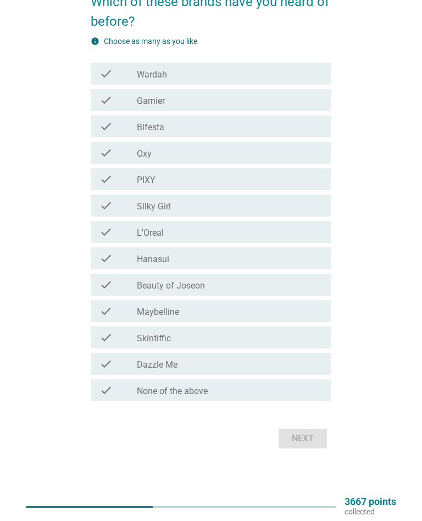
scroll to position [0, 0]
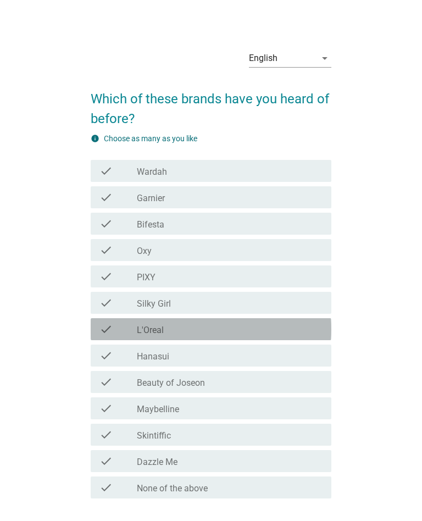
click at [226, 328] on div "check_box_outline_blank L'Oreal" at bounding box center [230, 329] width 186 height 13
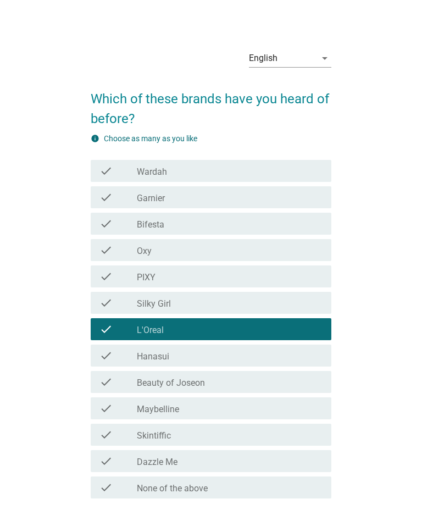
click at [200, 411] on div "check_box_outline_blank Maybelline" at bounding box center [230, 408] width 186 height 13
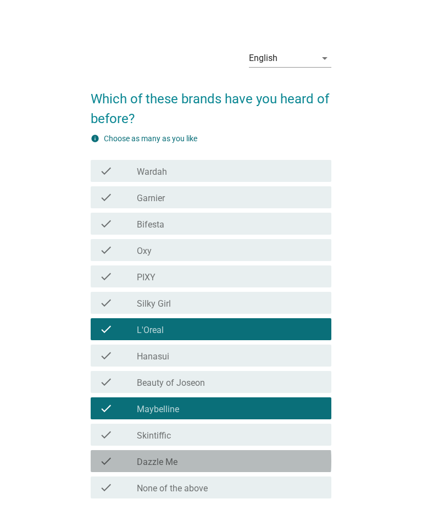
click at [185, 460] on div "check_box_outline_blank Dazzle Me" at bounding box center [230, 461] width 186 height 13
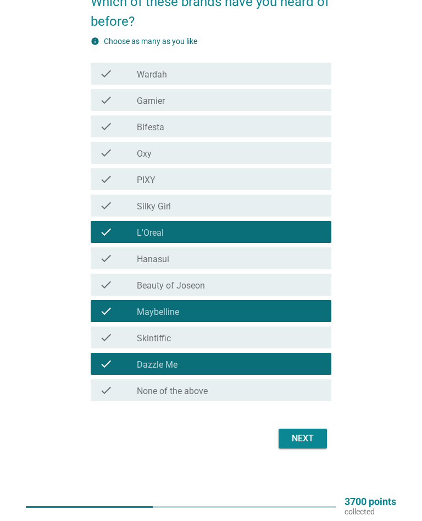
scroll to position [97, 0]
click at [306, 436] on div "Next" at bounding box center [303, 438] width 31 height 13
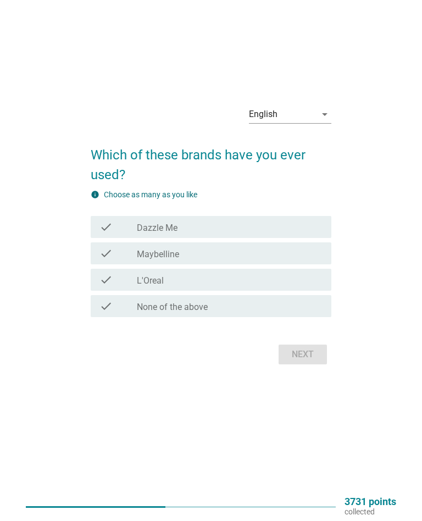
scroll to position [0, 0]
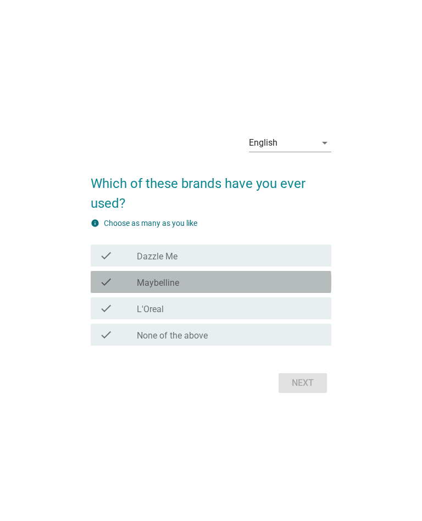
click at [226, 282] on div "check_box_outline_blank Maybelline" at bounding box center [230, 282] width 186 height 13
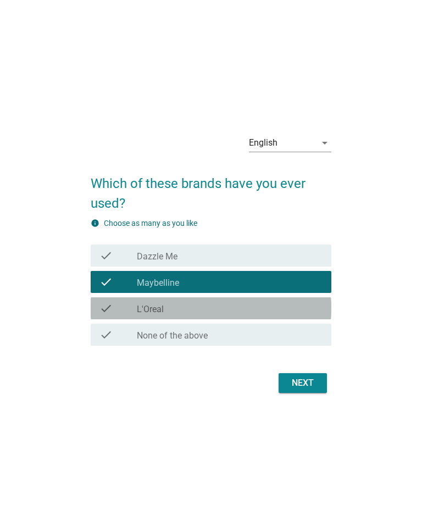
click at [213, 317] on div "check check_box_outline_blank L'Oreal" at bounding box center [211, 309] width 240 height 22
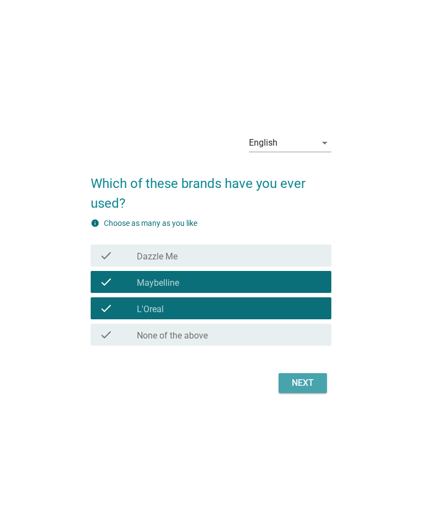
click at [307, 383] on div "Next" at bounding box center [303, 383] width 31 height 13
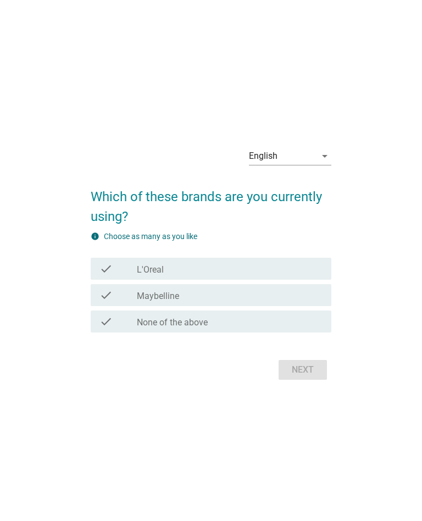
click at [295, 293] on div "check_box_outline_blank Maybelline" at bounding box center [230, 295] width 186 height 13
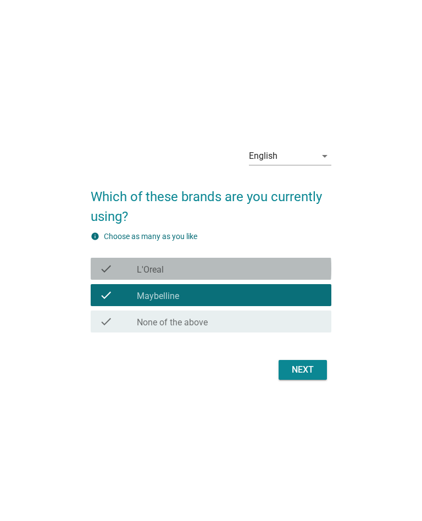
click at [300, 265] on div "check_box L'Oreal" at bounding box center [230, 268] width 186 height 13
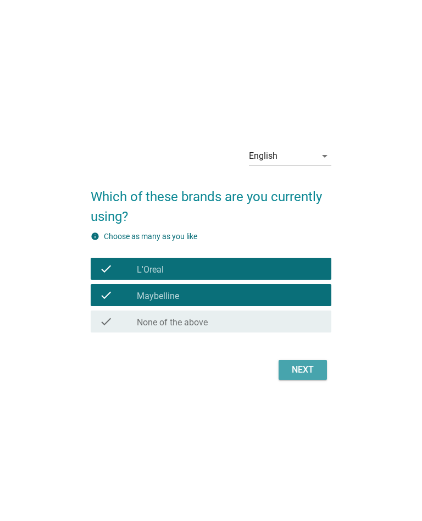
click at [309, 375] on div "Next" at bounding box center [303, 370] width 31 height 13
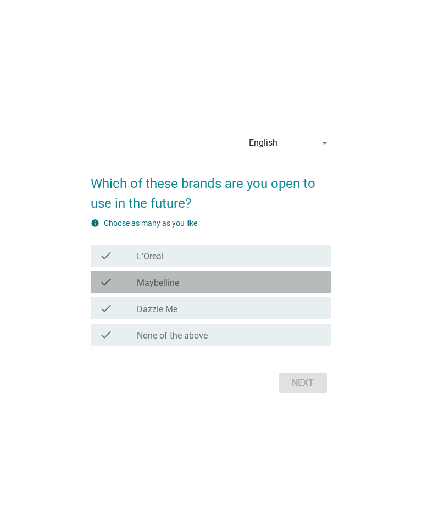
click at [307, 281] on div "check_box_outline_blank Maybelline" at bounding box center [230, 282] width 186 height 13
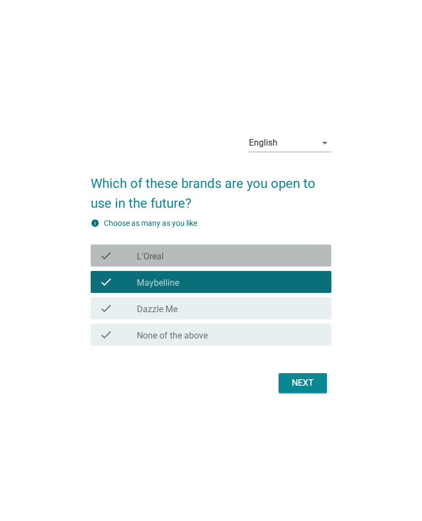
click at [306, 260] on div "check_box L'Oreal" at bounding box center [230, 255] width 186 height 13
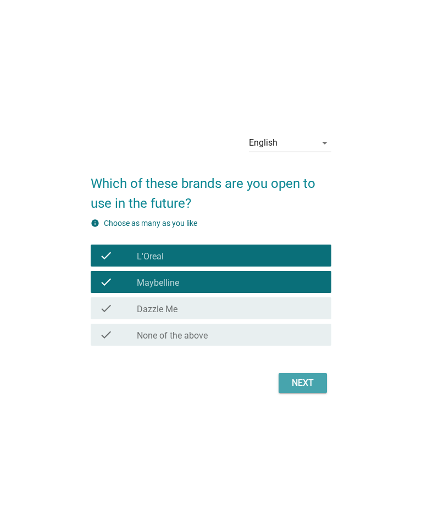
click at [309, 374] on button "Next" at bounding box center [303, 383] width 48 height 20
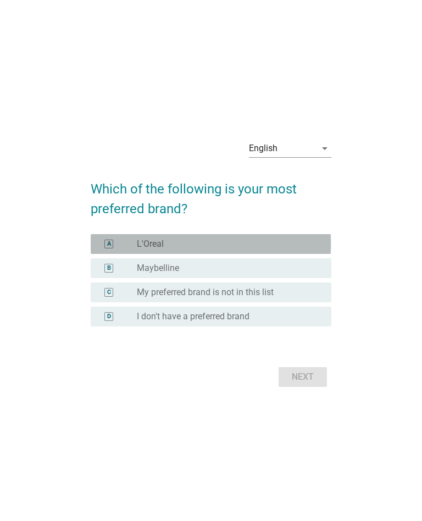
click at [309, 248] on div "radio_button_unchecked L'Oreal" at bounding box center [225, 244] width 177 height 11
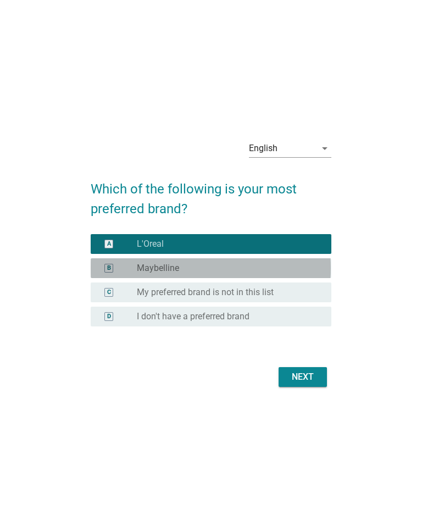
click at [295, 268] on div "radio_button_unchecked Maybelline" at bounding box center [225, 268] width 177 height 11
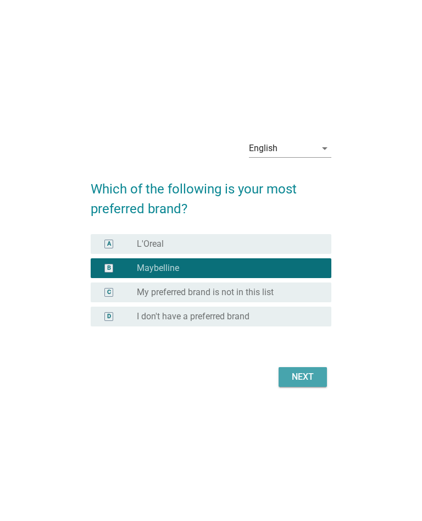
click at [309, 372] on div "Next" at bounding box center [303, 377] width 31 height 13
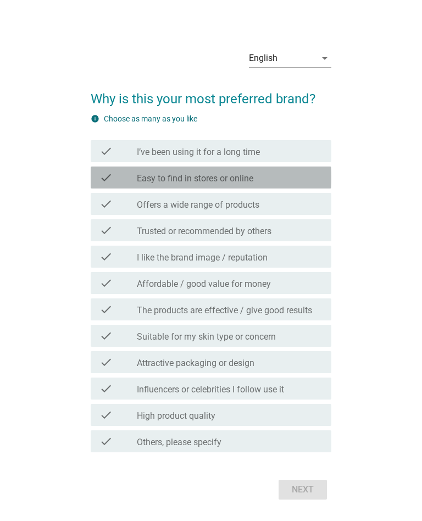
click at [284, 168] on div "check check_box_outline_blank Easy to find in stores or online" at bounding box center [211, 178] width 240 height 22
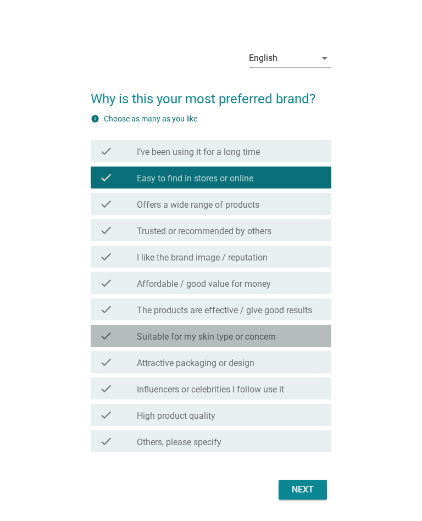
click at [276, 339] on label "Suitable for my skin type or concern" at bounding box center [206, 337] width 139 height 11
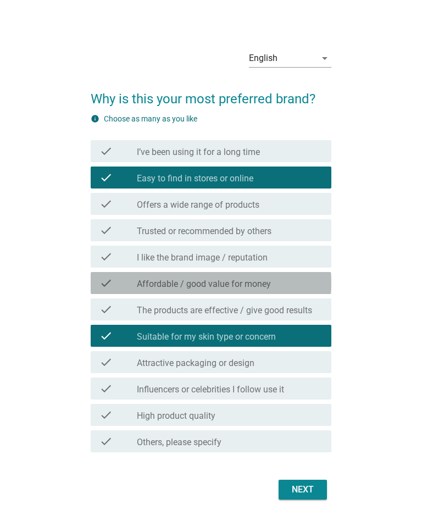
click at [288, 280] on div "check_box_outline_blank Affordable / good value for money" at bounding box center [230, 283] width 186 height 13
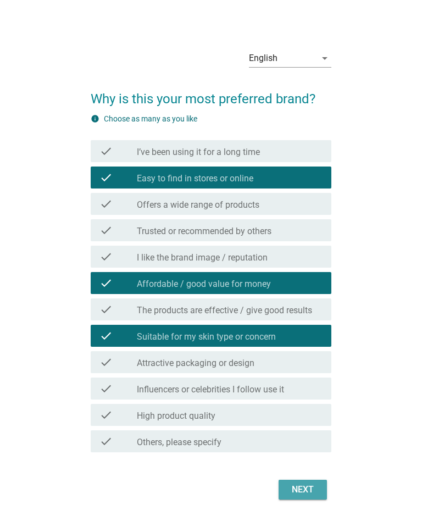
click at [311, 487] on div "Next" at bounding box center [303, 489] width 31 height 13
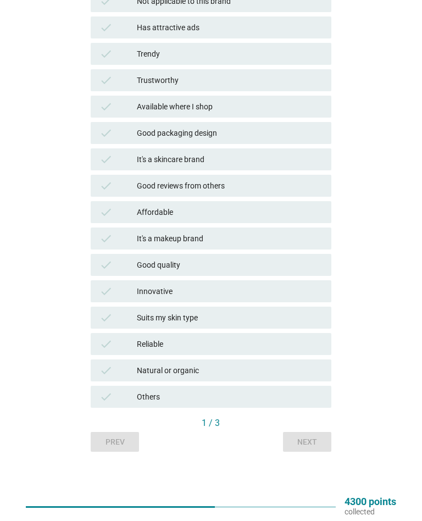
scroll to position [180, 0]
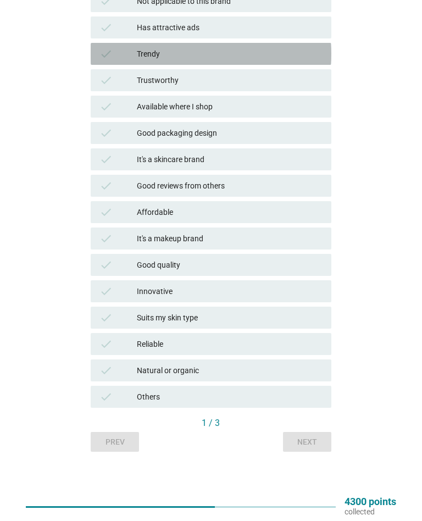
click at [321, 60] on div "Trendy" at bounding box center [230, 53] width 186 height 13
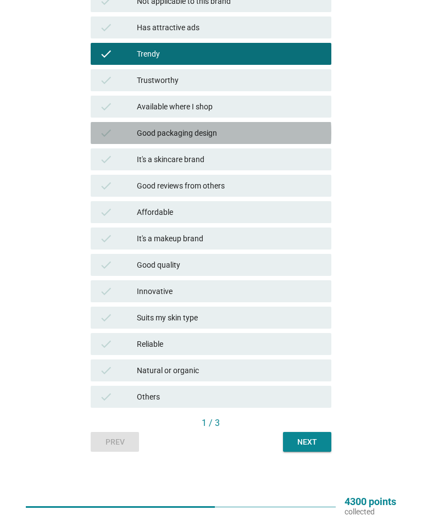
click at [276, 123] on div "check Good packaging design" at bounding box center [211, 133] width 240 height 22
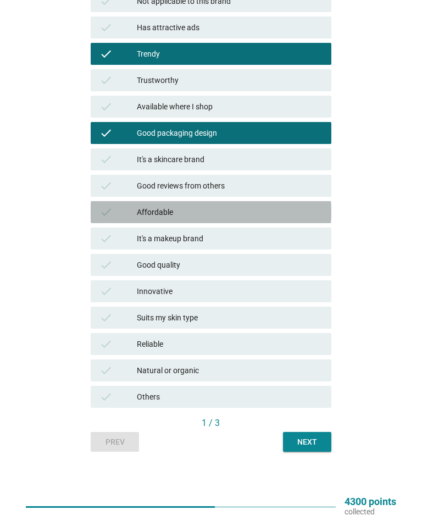
click at [246, 203] on div "check Affordable" at bounding box center [211, 212] width 240 height 22
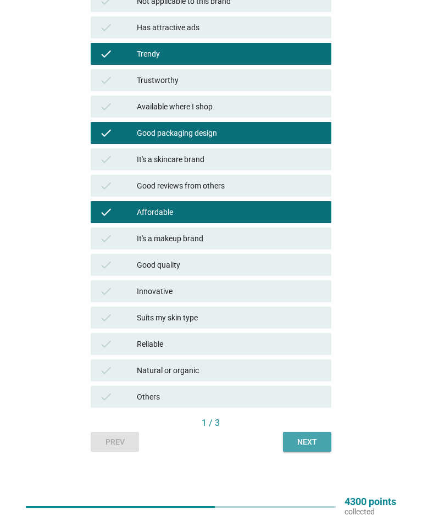
click at [306, 441] on div "Next" at bounding box center [307, 443] width 31 height 12
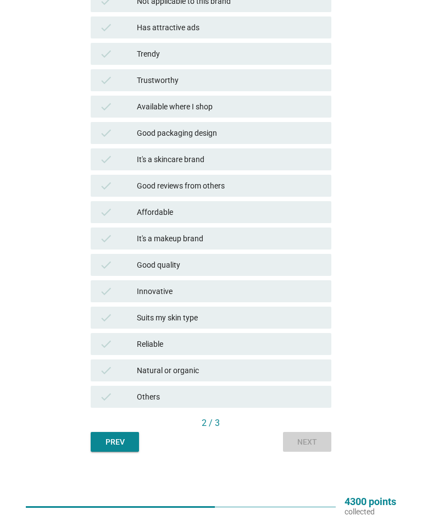
scroll to position [0, 0]
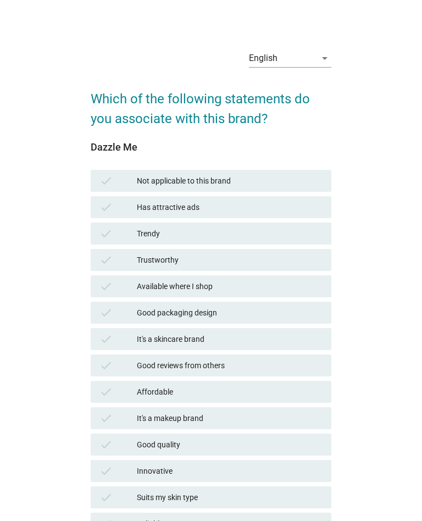
click at [260, 217] on div "check Has attractive ads" at bounding box center [211, 207] width 240 height 22
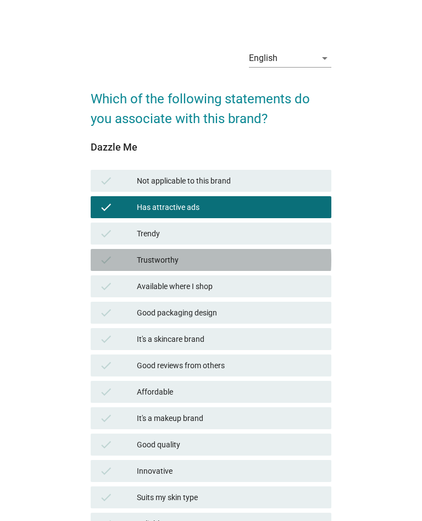
click at [238, 256] on div "Trustworthy" at bounding box center [230, 260] width 186 height 13
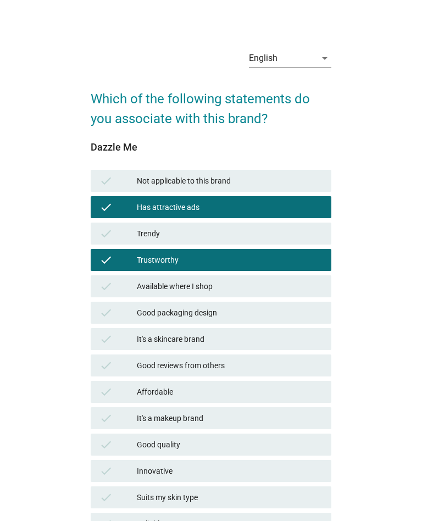
click at [221, 296] on div "check Available where I shop" at bounding box center [211, 287] width 240 height 22
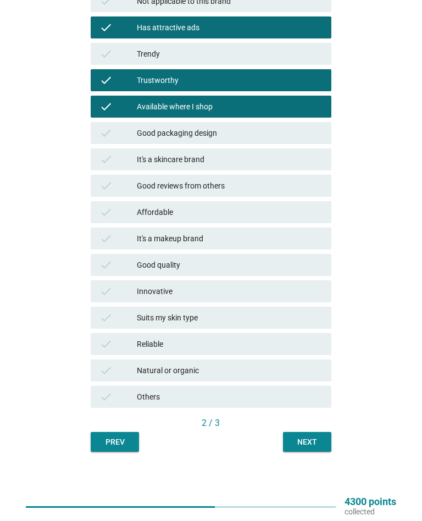
scroll to position [180, 0]
click at [311, 443] on div "Next" at bounding box center [307, 443] width 31 height 12
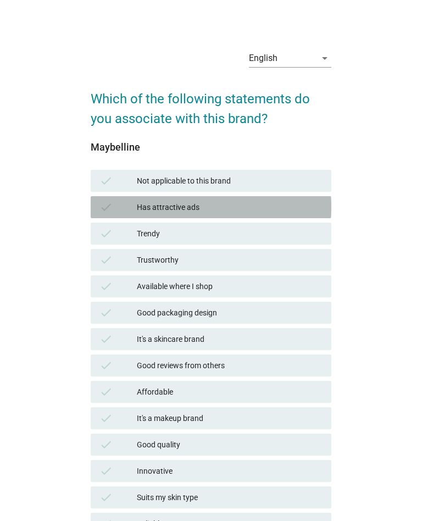
click at [250, 209] on div "Has attractive ads" at bounding box center [230, 207] width 186 height 13
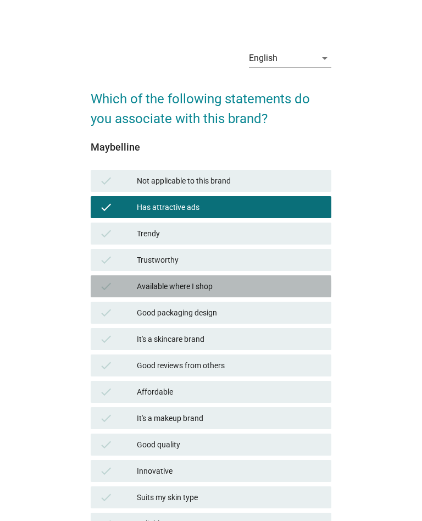
click at [218, 289] on div "Available where I shop" at bounding box center [230, 286] width 186 height 13
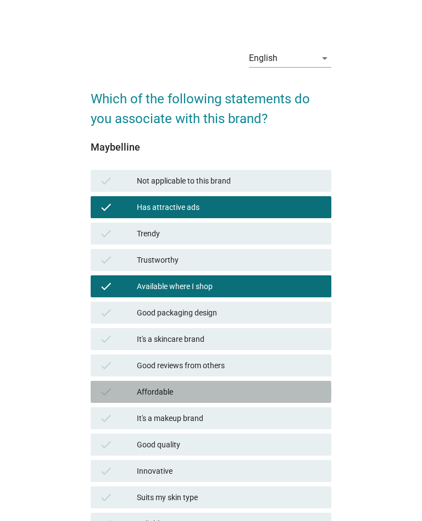
click at [265, 393] on div "Affordable" at bounding box center [230, 392] width 186 height 13
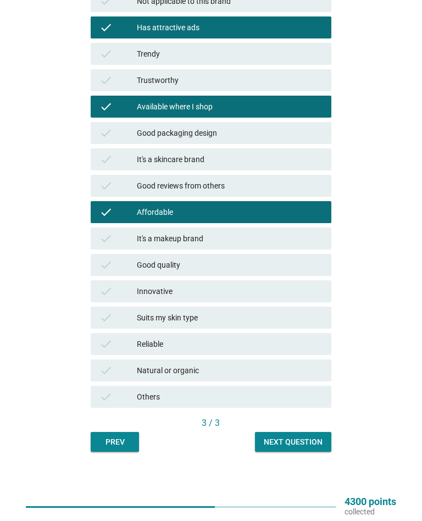
scroll to position [180, 0]
click at [312, 444] on div "Next question" at bounding box center [293, 443] width 59 height 12
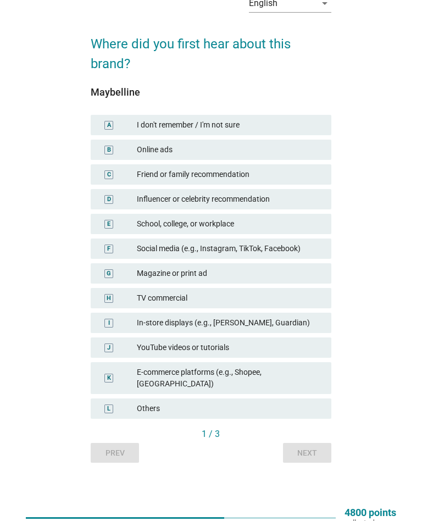
scroll to position [54, 0]
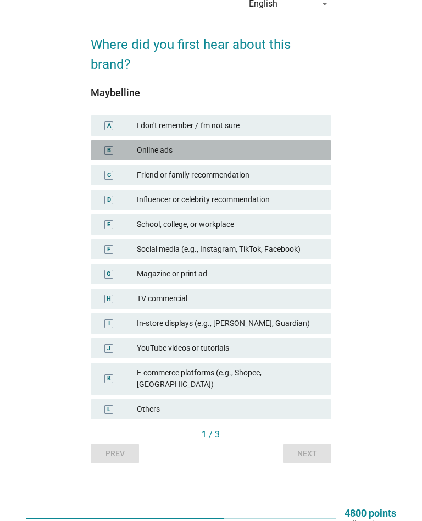
click at [304, 149] on div "Online ads" at bounding box center [230, 151] width 186 height 12
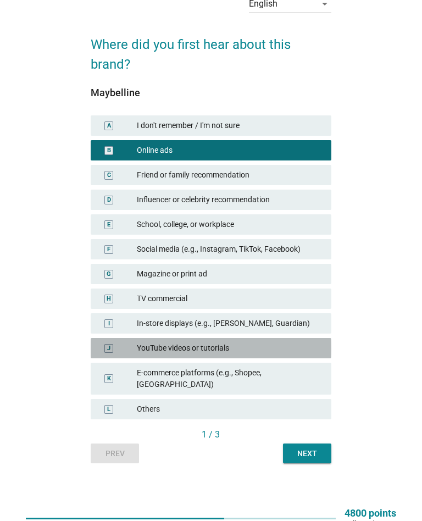
click at [214, 344] on div "YouTube videos or tutorials" at bounding box center [230, 349] width 186 height 12
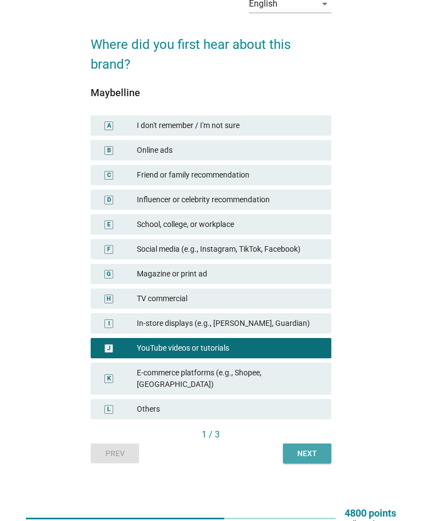
click at [309, 449] on button "Next" at bounding box center [307, 454] width 48 height 20
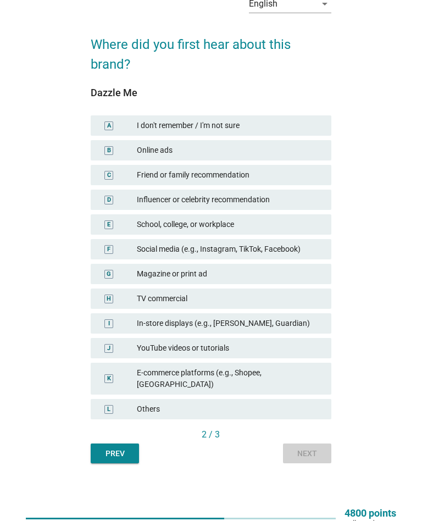
scroll to position [0, 0]
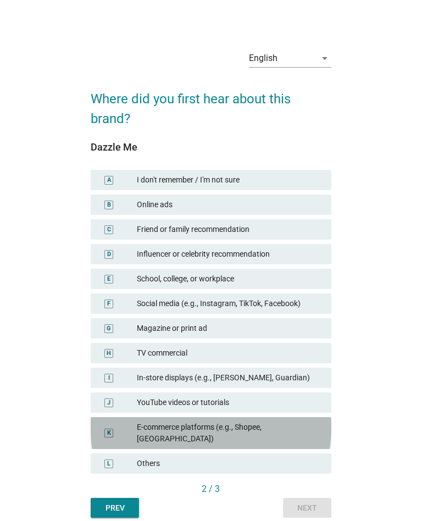
click at [295, 425] on div "E-commerce platforms (e.g., Shopee, [GEOGRAPHIC_DATA])" at bounding box center [230, 433] width 186 height 23
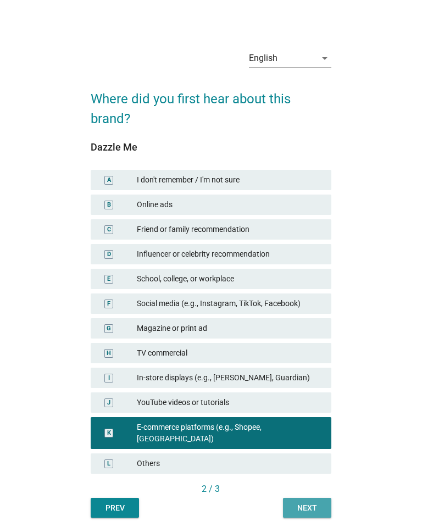
click at [316, 503] on div "Next" at bounding box center [307, 509] width 31 height 12
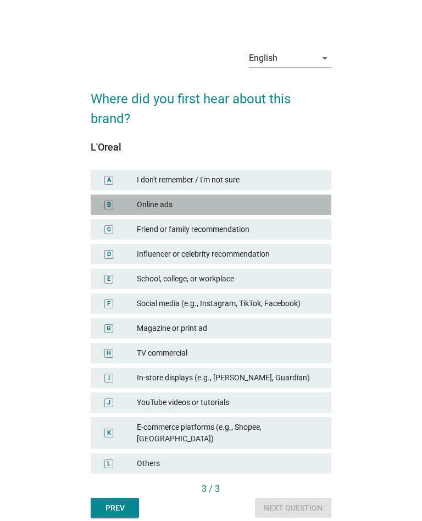
click at [267, 212] on div "B Online ads" at bounding box center [211, 205] width 240 height 20
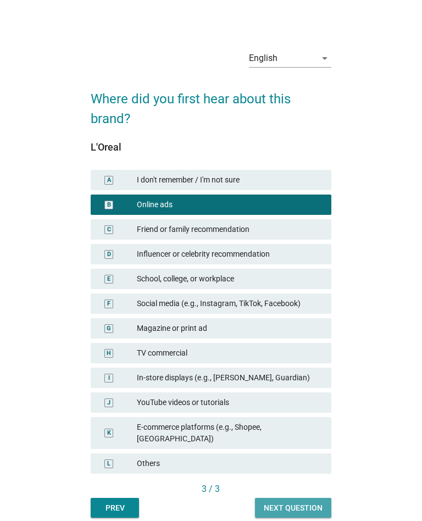
click at [314, 503] on div "Next question" at bounding box center [293, 509] width 59 height 12
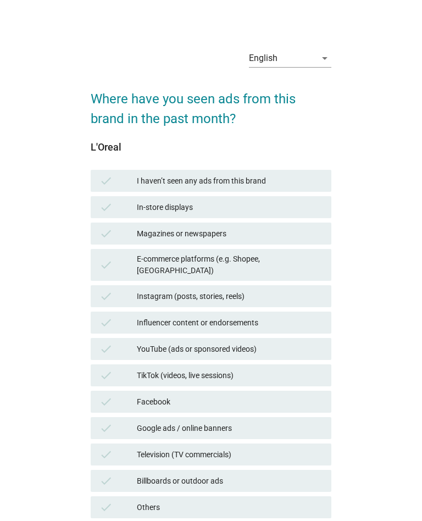
click at [279, 285] on div "check Instagram (posts, stories, reels)" at bounding box center [211, 296] width 240 height 22
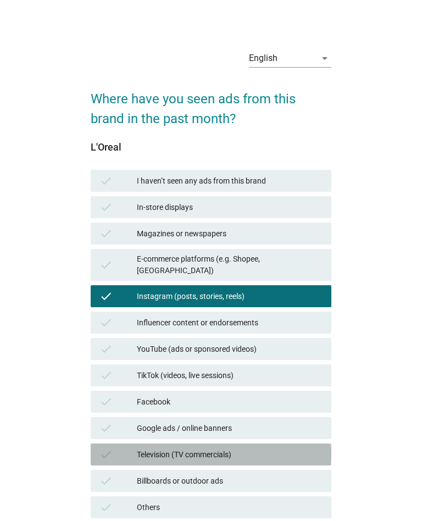
click at [247, 450] on div "Television (TV commercials)" at bounding box center [230, 454] width 186 height 13
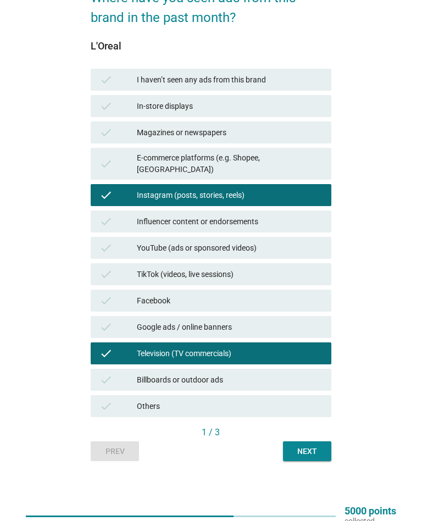
scroll to position [101, 0]
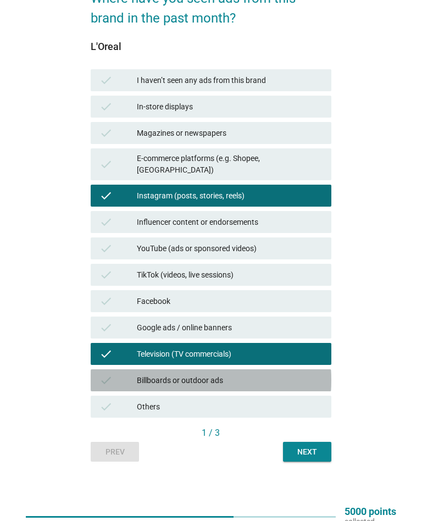
click at [300, 375] on div "Billboards or outdoor ads" at bounding box center [230, 380] width 186 height 13
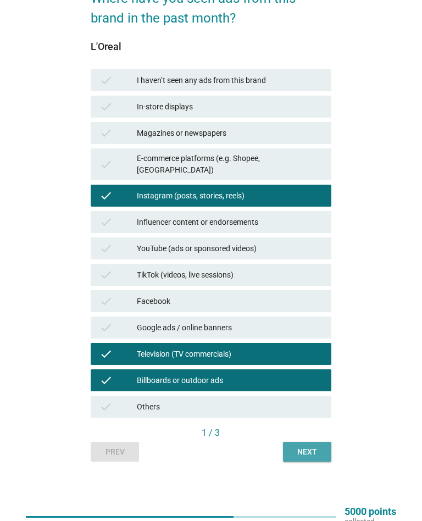
click at [323, 447] on button "Next" at bounding box center [307, 452] width 48 height 20
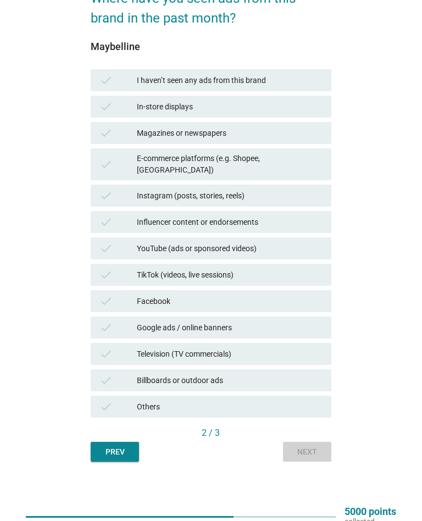
scroll to position [0, 0]
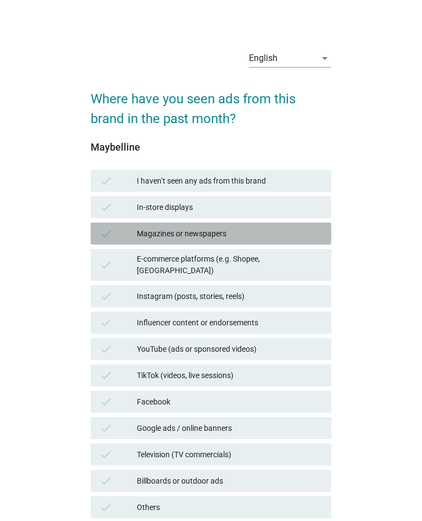
click at [263, 228] on div "Magazines or newspapers" at bounding box center [230, 233] width 186 height 13
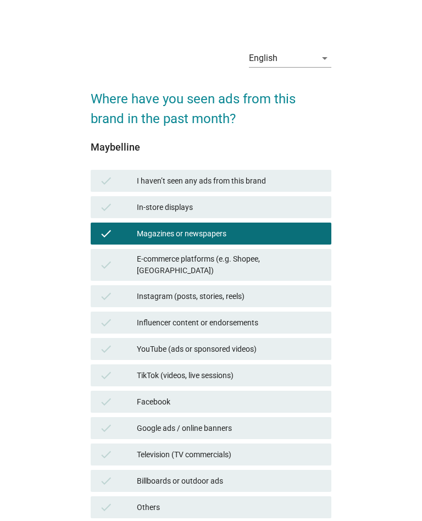
click at [241, 255] on div "E-commerce platforms (e.g. Shopee, [GEOGRAPHIC_DATA])" at bounding box center [230, 265] width 186 height 23
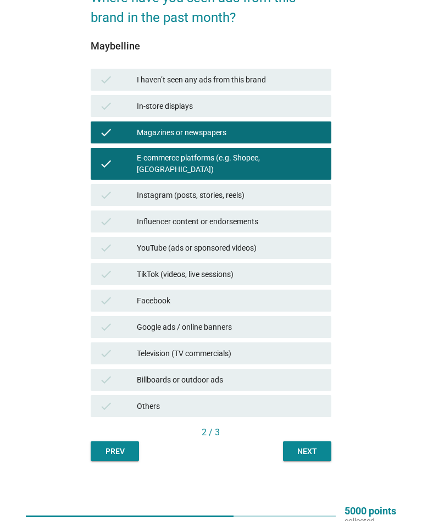
scroll to position [101, 0]
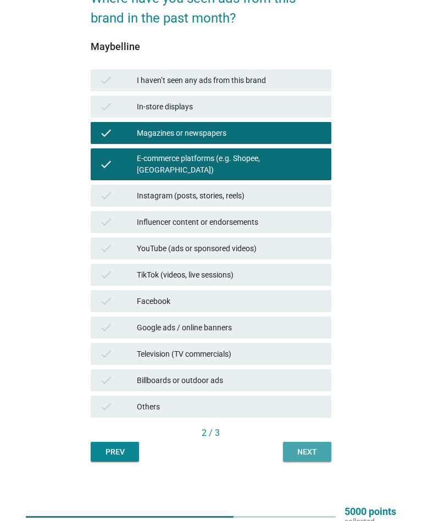
click at [312, 447] on div "Next" at bounding box center [307, 453] width 31 height 12
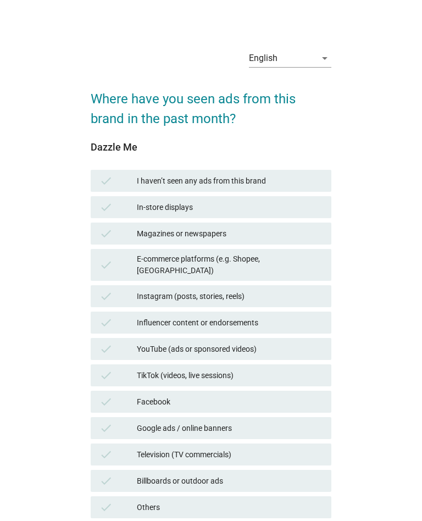
click at [245, 244] on div "check Magazines or newspapers" at bounding box center [211, 234] width 240 height 22
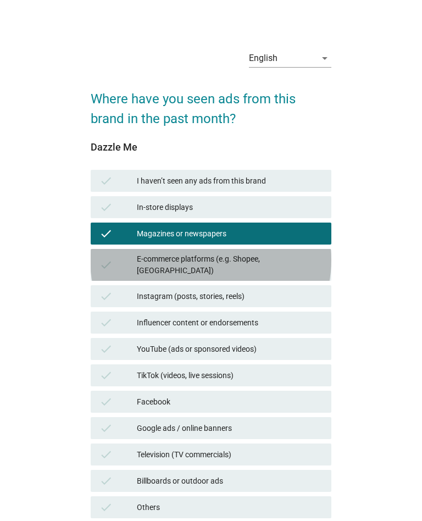
click at [241, 251] on div "check E-commerce platforms (e.g. Shopee, [GEOGRAPHIC_DATA])" at bounding box center [211, 265] width 240 height 32
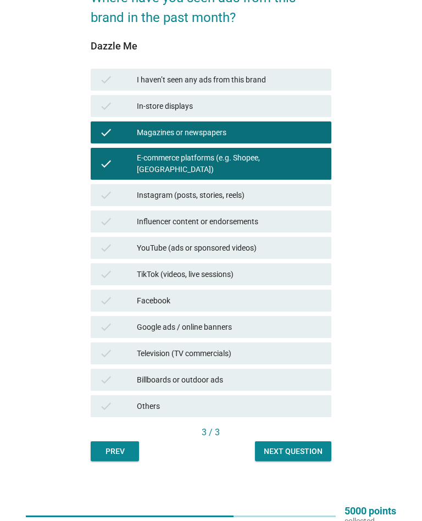
scroll to position [101, 0]
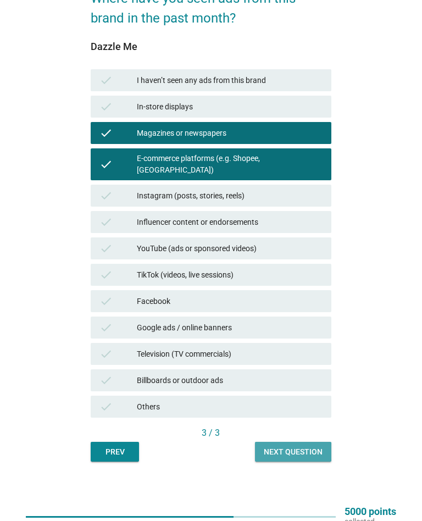
click at [314, 442] on button "Next question" at bounding box center [293, 452] width 76 height 20
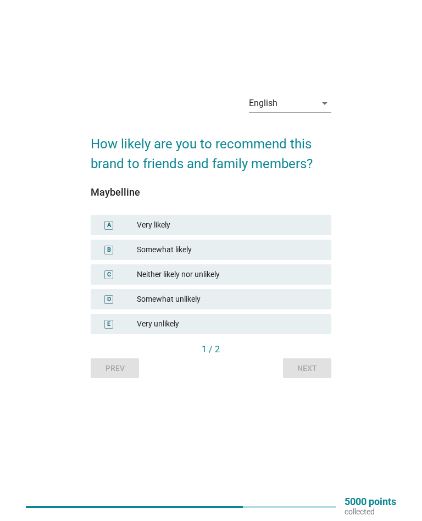
scroll to position [0, 0]
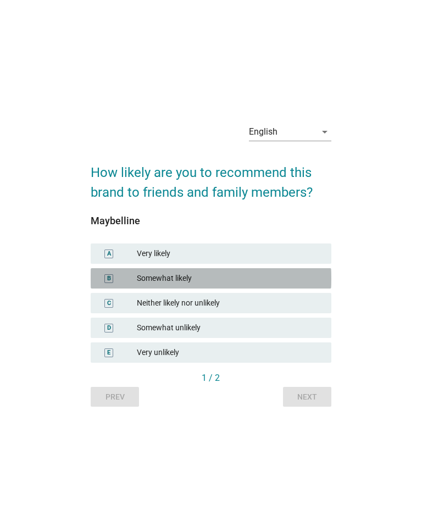
click at [252, 281] on div "Somewhat likely" at bounding box center [230, 279] width 186 height 12
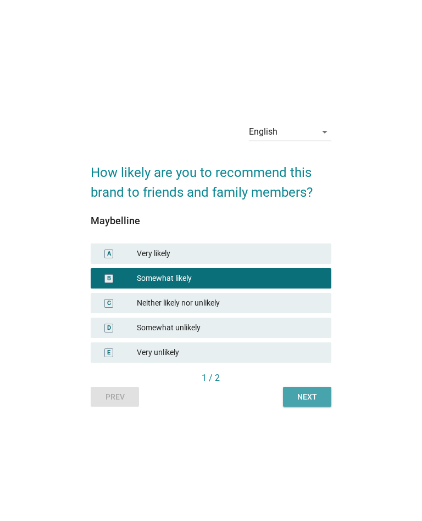
click at [319, 397] on div "Next" at bounding box center [307, 398] width 31 height 12
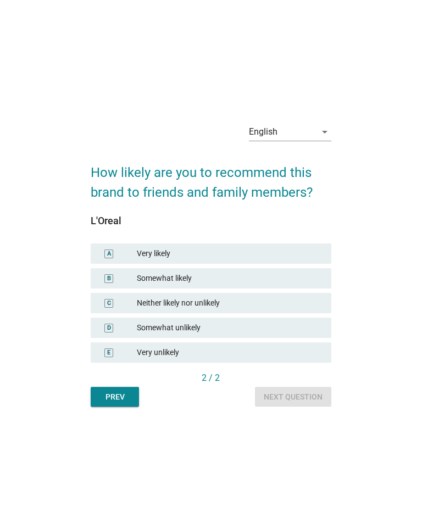
click at [242, 278] on div "Somewhat likely" at bounding box center [230, 279] width 186 height 12
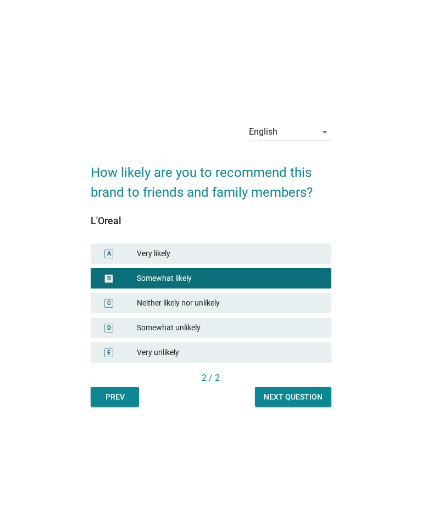
click at [309, 406] on button "Next question" at bounding box center [293, 397] width 76 height 20
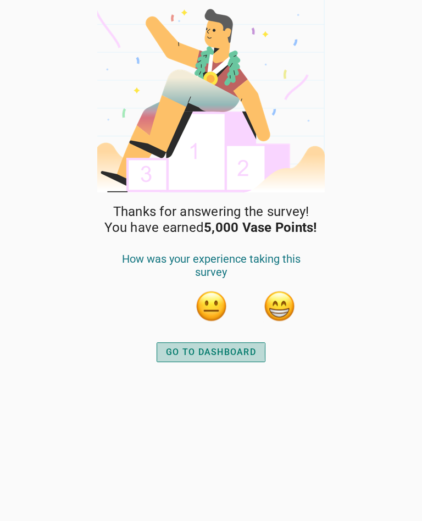
click at [246, 343] on button "GO TO DASHBOARD" at bounding box center [211, 353] width 109 height 20
